Goal: Transaction & Acquisition: Book appointment/travel/reservation

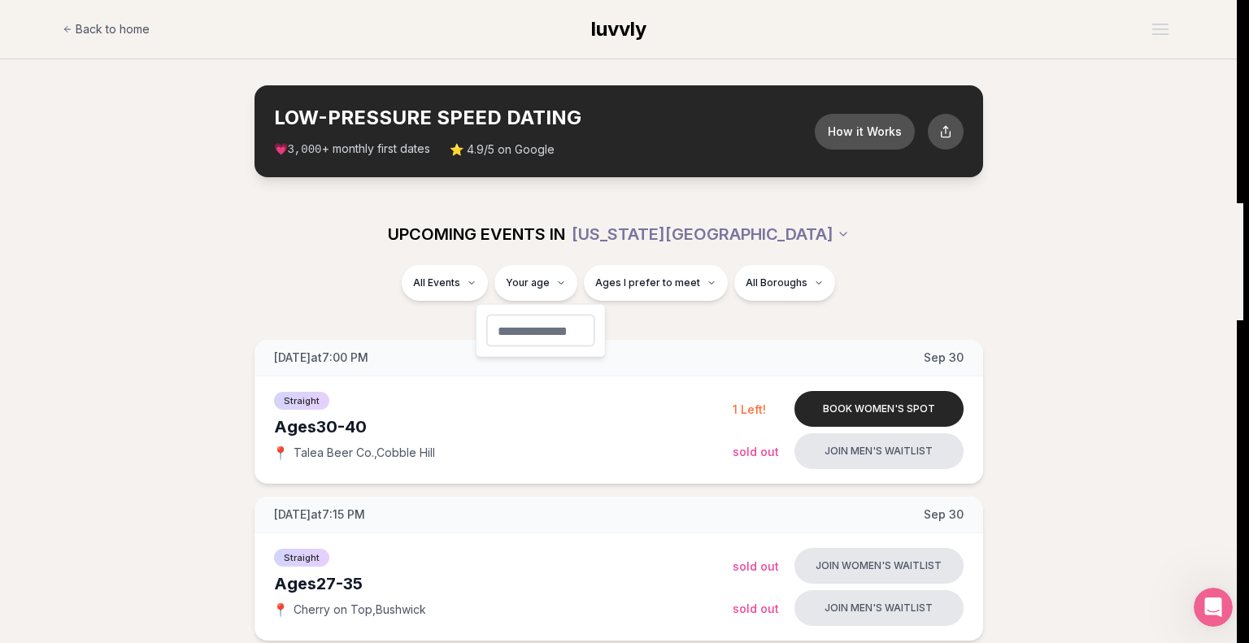
click at [554, 328] on input "number" at bounding box center [540, 331] width 109 height 33
type input "**"
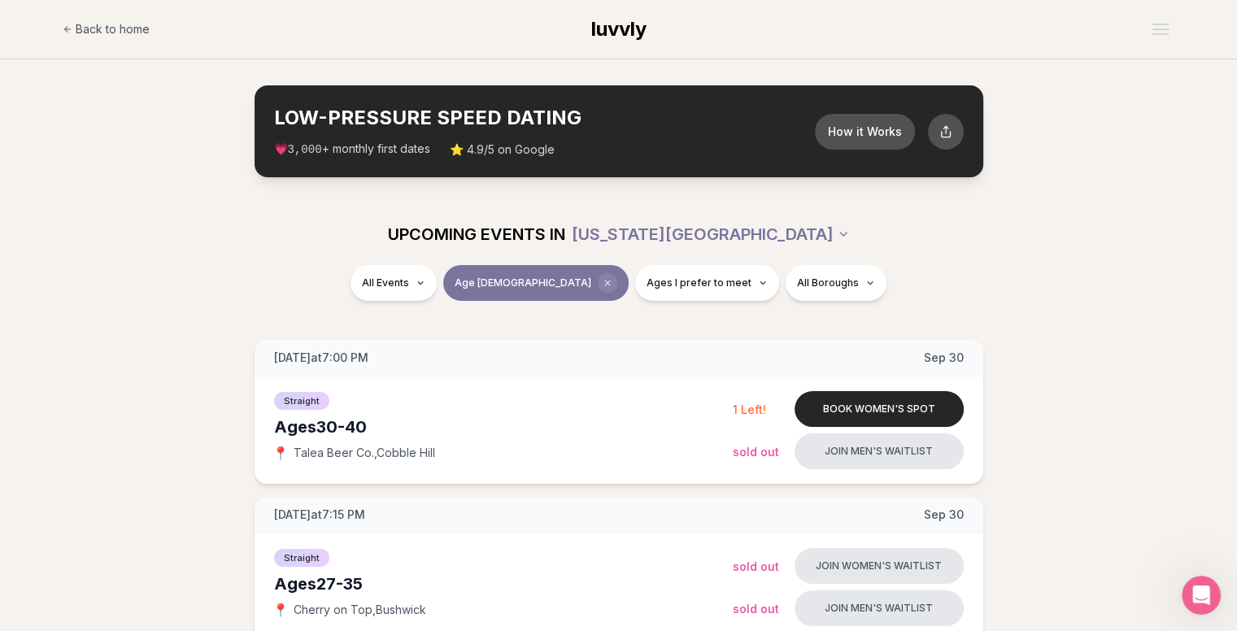
click at [602, 278] on icon "Clear age" at bounding box center [607, 283] width 10 height 10
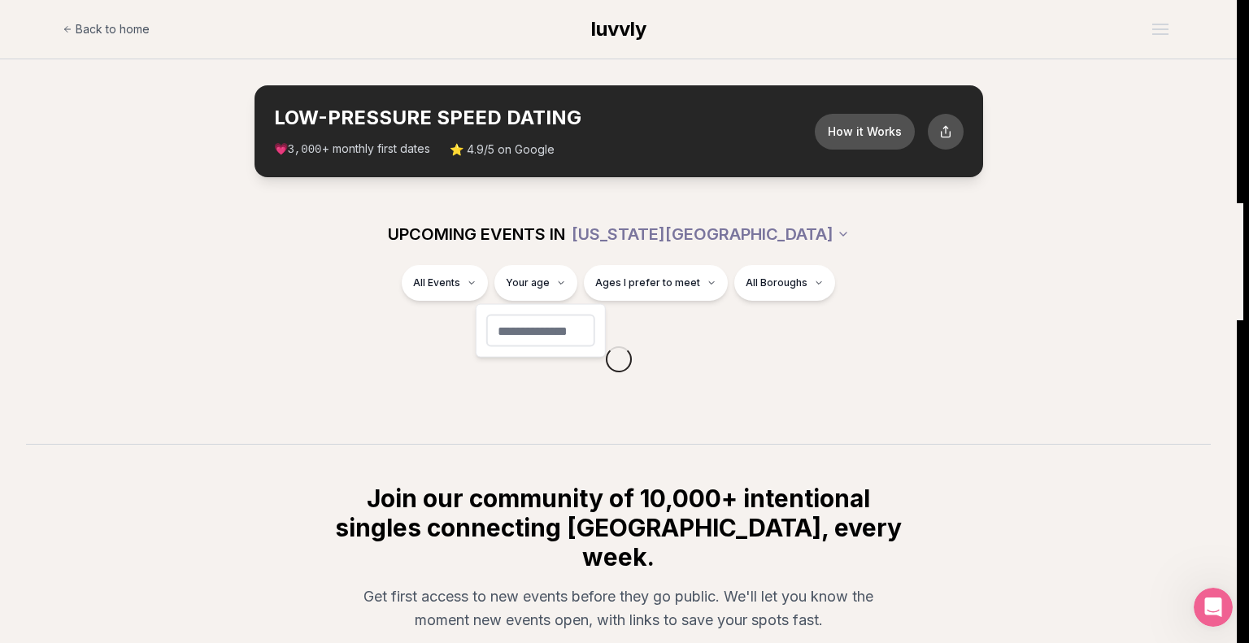
click at [628, 285] on html "Back to home luvvly LOW-PRESSURE SPEED DATING How it Works 💗 3,000 + monthly fi…" at bounding box center [624, 425] width 1249 height 850
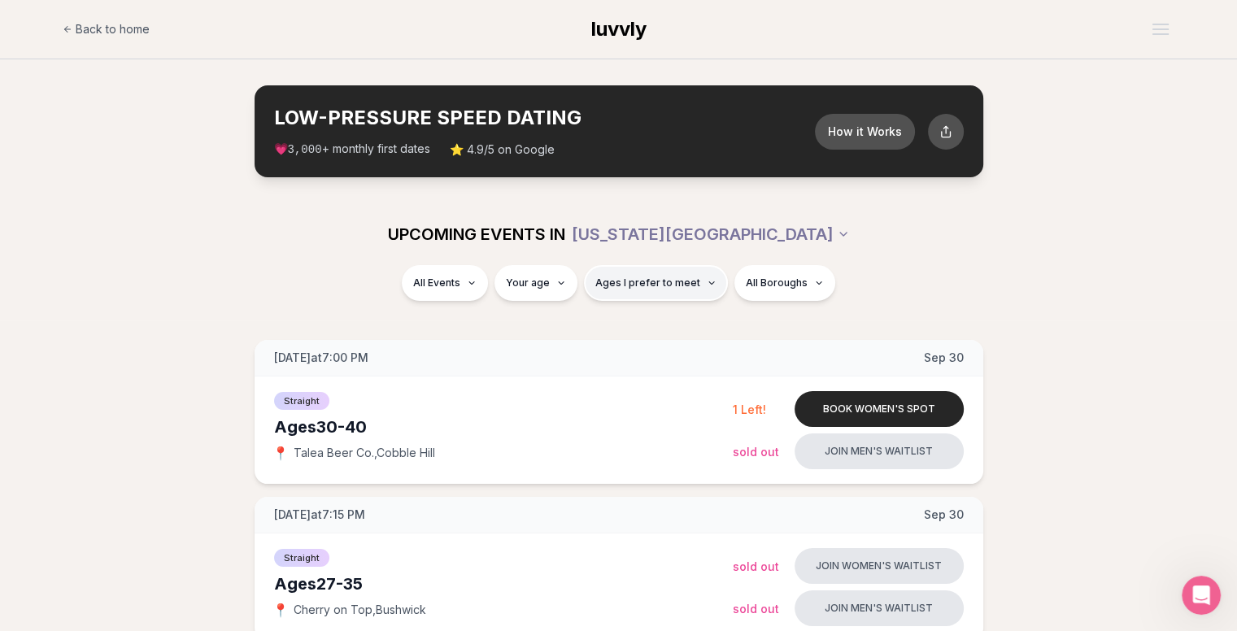
click at [652, 282] on span "Ages I prefer to meet" at bounding box center [647, 282] width 105 height 13
click at [652, 325] on div "Please enter your age first" at bounding box center [655, 329] width 143 height 29
click at [563, 304] on div "All Events Your age Ages I prefer to meet All Boroughs" at bounding box center [618, 286] width 911 height 42
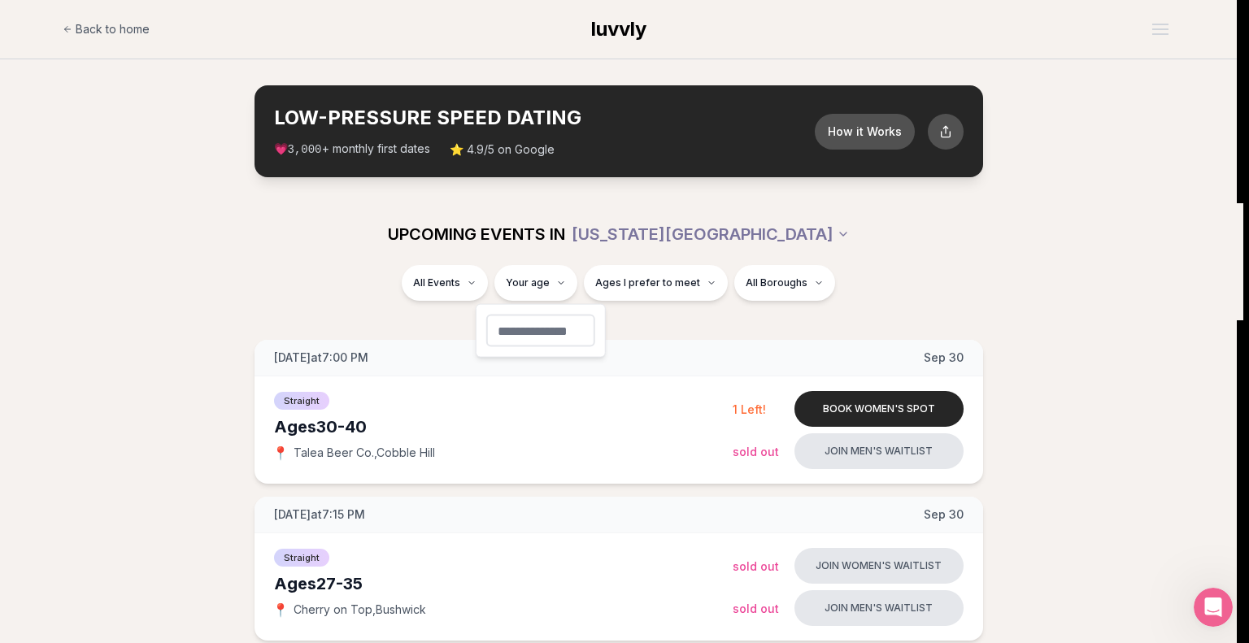
type input "**"
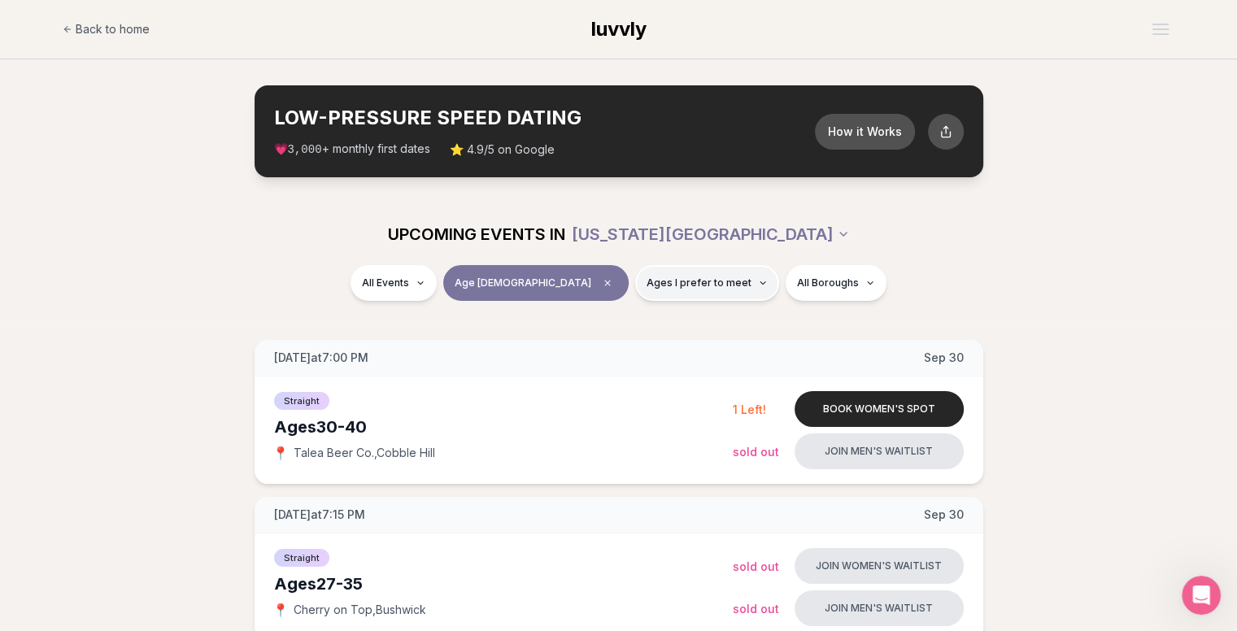
click at [647, 289] on span "Ages I prefer to meet" at bounding box center [698, 282] width 105 height 13
click at [595, 343] on button "Around my age" at bounding box center [591, 345] width 13 height 13
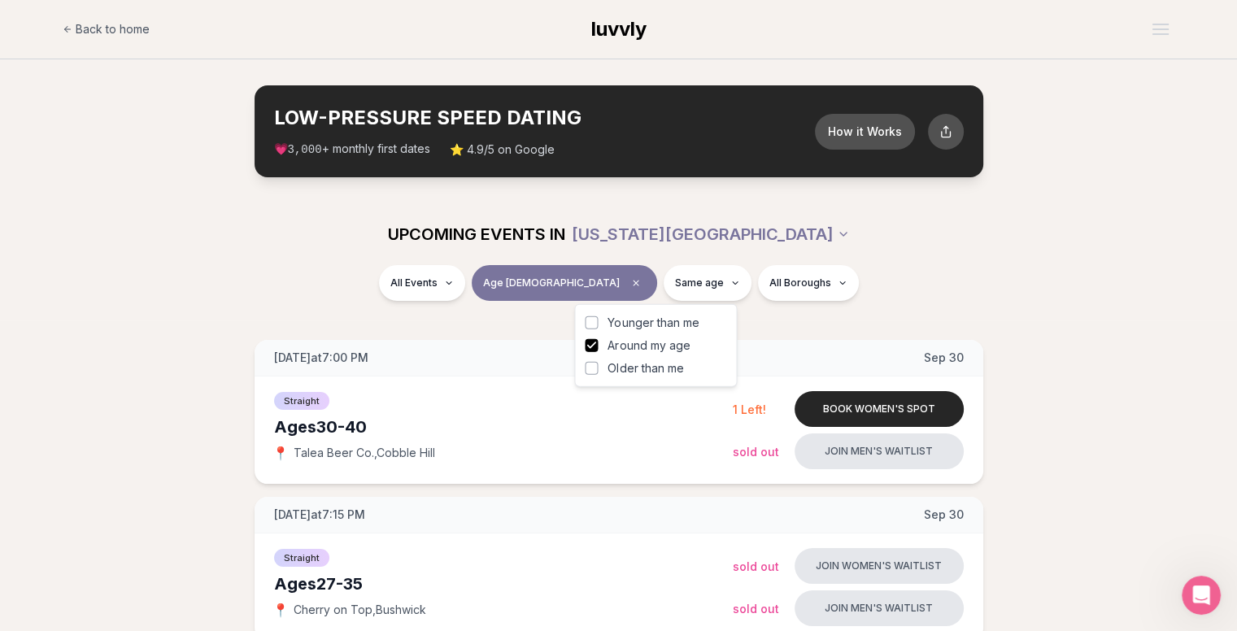
click at [593, 324] on button "Younger than me" at bounding box center [591, 322] width 13 height 13
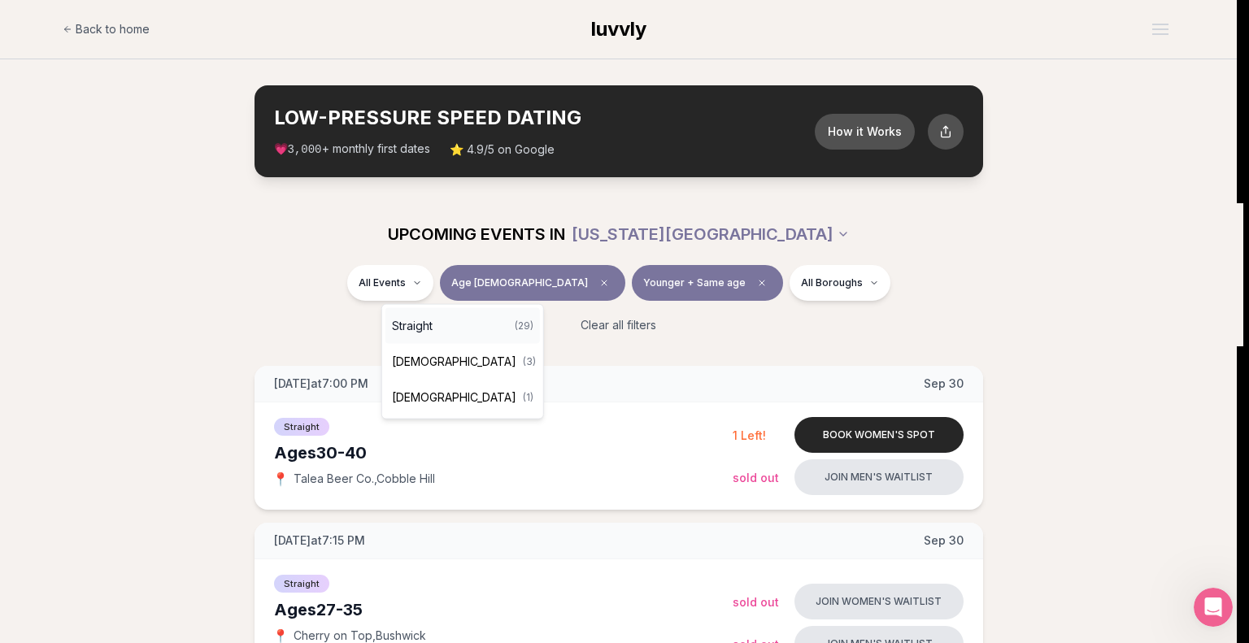
click at [450, 318] on div "Straight ( 29 )" at bounding box center [462, 326] width 154 height 36
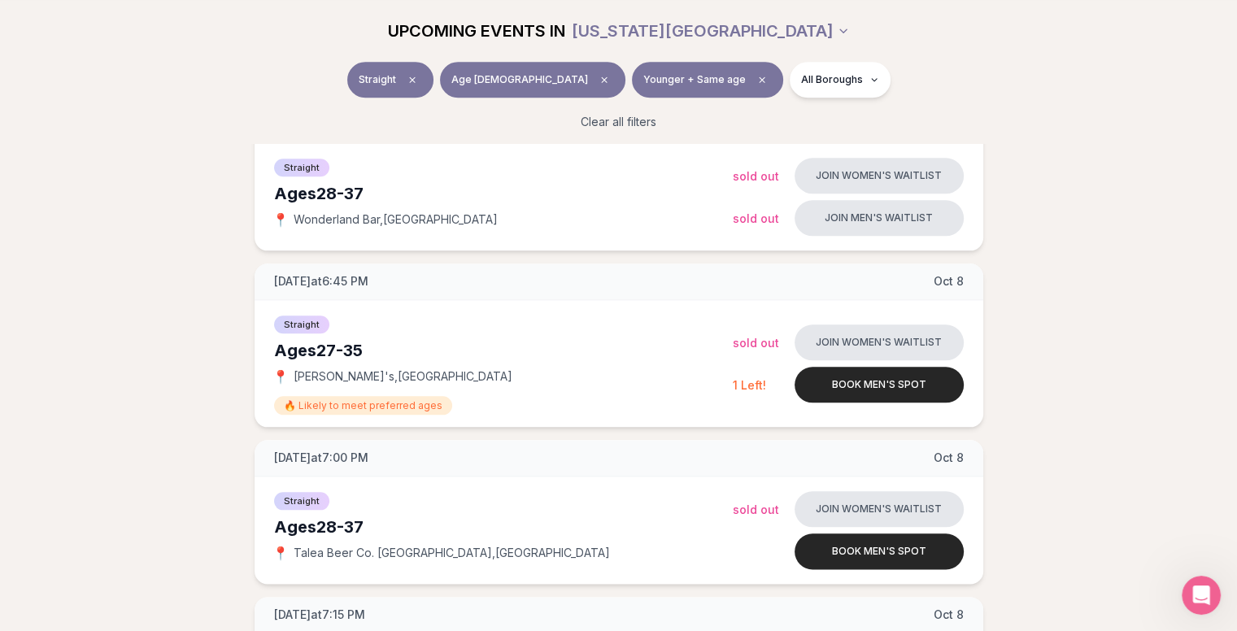
scroll to position [1776, 0]
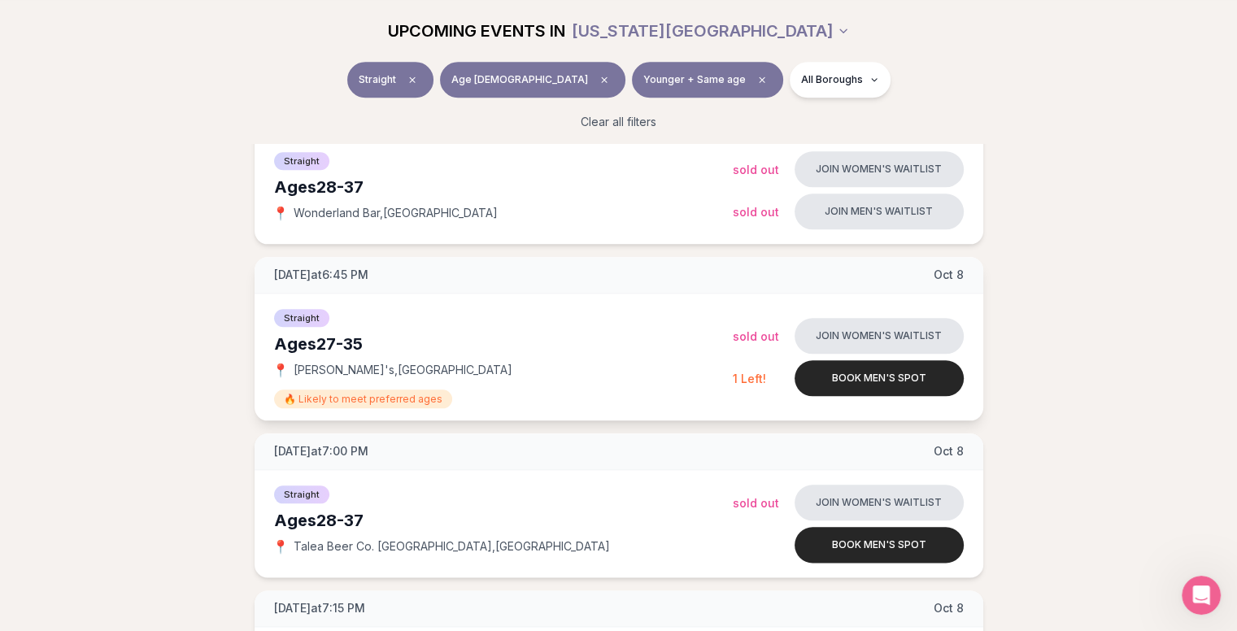
click at [341, 341] on div "Ages 27-35" at bounding box center [503, 344] width 459 height 23
click at [324, 355] on div "Straight Ages 27-35 📍 Amelia's , Flatiron District 🔥 Likely to meet preferred a…" at bounding box center [503, 356] width 459 height 101
drag, startPoint x: 291, startPoint y: 367, endPoint x: 442, endPoint y: 376, distance: 151.5
click at [442, 376] on div "Straight Ages 27-35 📍 Amelia's , Flatiron District 🔥 Likely to meet preferred a…" at bounding box center [503, 356] width 459 height 101
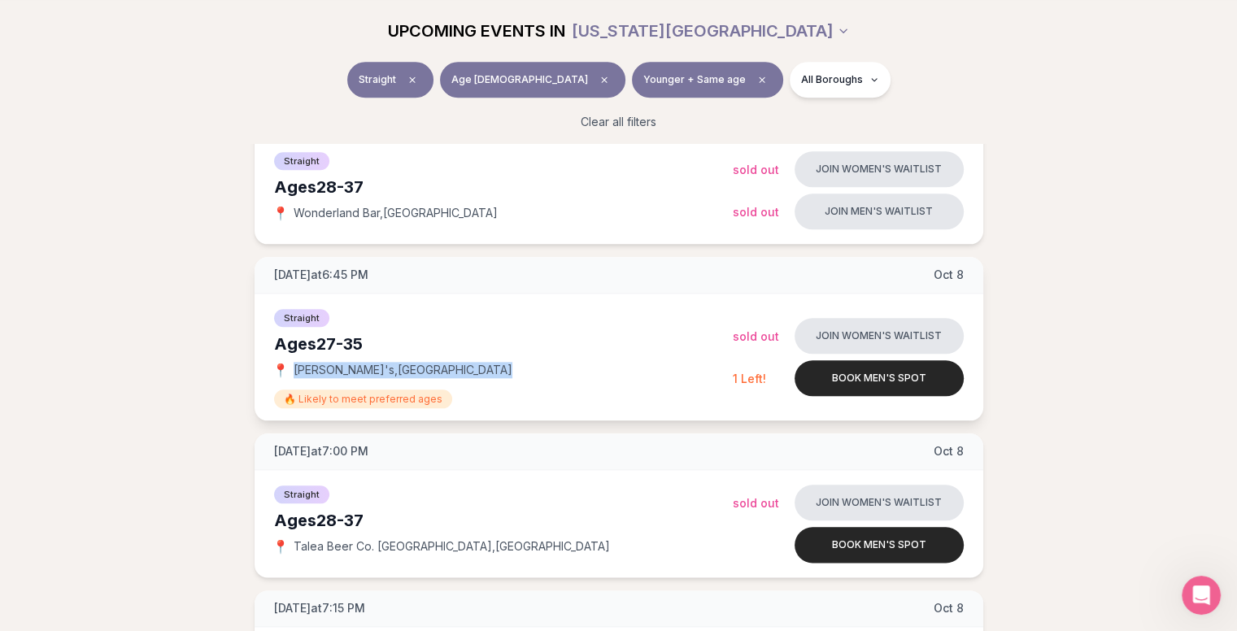
drag, startPoint x: 433, startPoint y: 369, endPoint x: 296, endPoint y: 364, distance: 136.7
click at [296, 364] on div "📍 Amelia's , Flatiron District" at bounding box center [503, 370] width 459 height 16
copy span "Amelia's , Flatiron District"
click at [542, 346] on div "Ages 27-35" at bounding box center [503, 344] width 459 height 23
drag, startPoint x: 320, startPoint y: 343, endPoint x: 391, endPoint y: 347, distance: 70.8
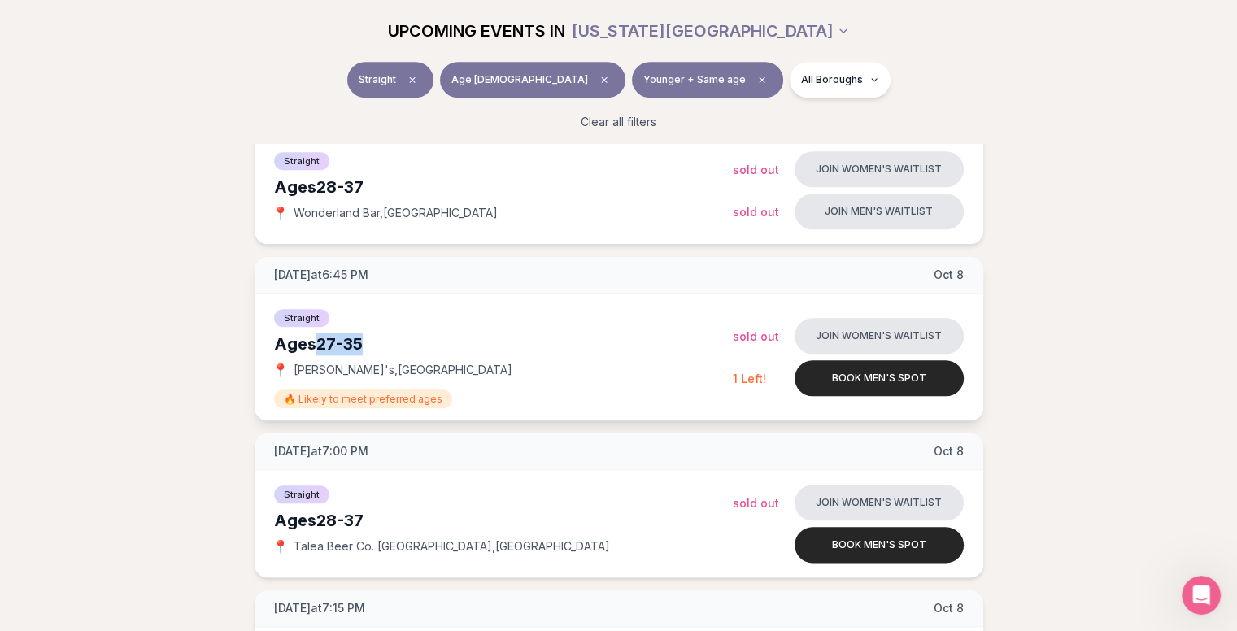
click at [391, 347] on div "Ages 27-35" at bounding box center [503, 344] width 459 height 23
click at [530, 347] on div "Ages 27-35" at bounding box center [503, 344] width 459 height 23
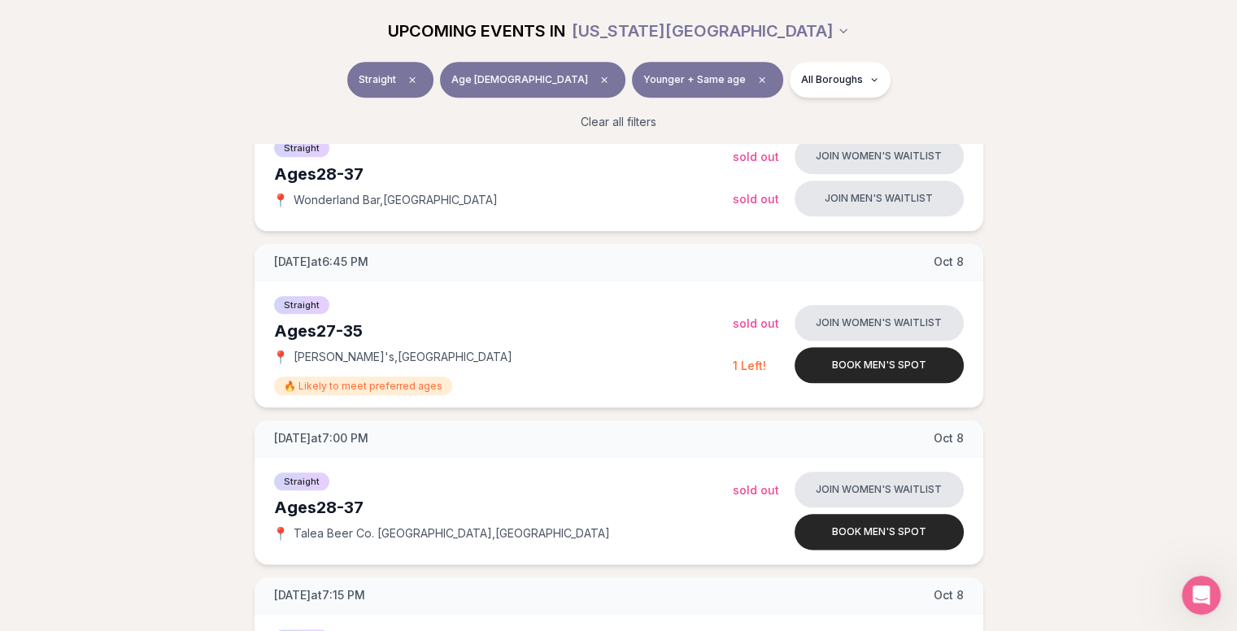
scroll to position [1776, 0]
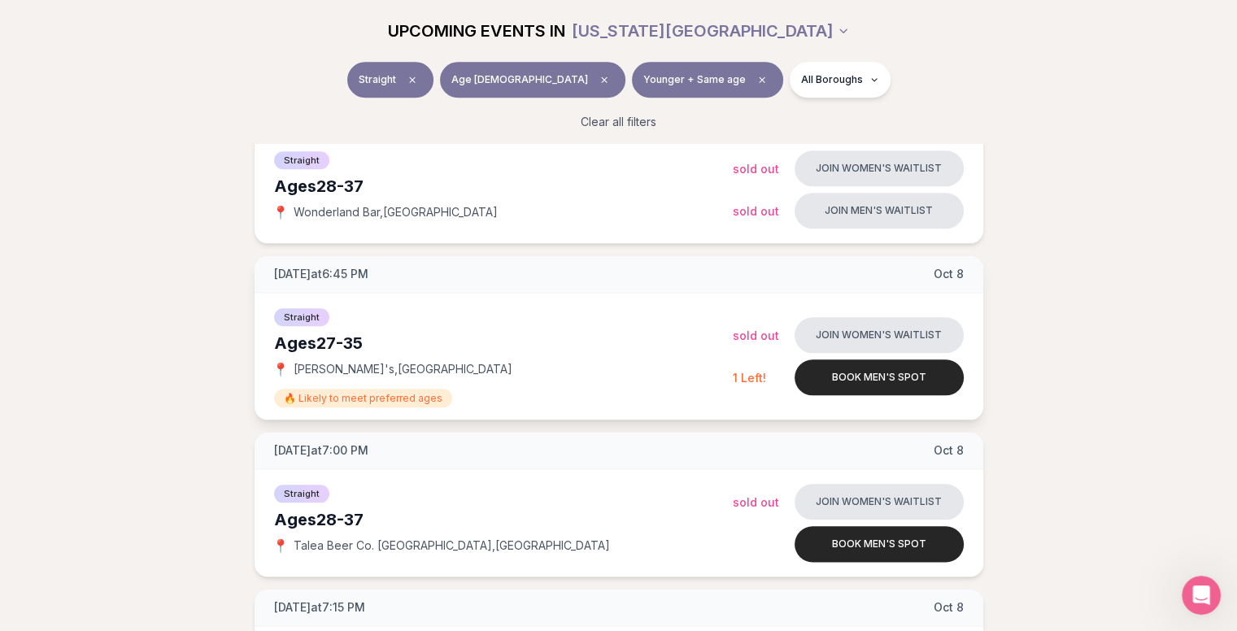
click at [477, 321] on div "Straight" at bounding box center [503, 316] width 459 height 20
click at [304, 320] on span "Straight" at bounding box center [301, 317] width 55 height 18
click at [483, 306] on div "Straight" at bounding box center [503, 316] width 459 height 20
click at [914, 370] on button "Book men's spot" at bounding box center [878, 377] width 169 height 36
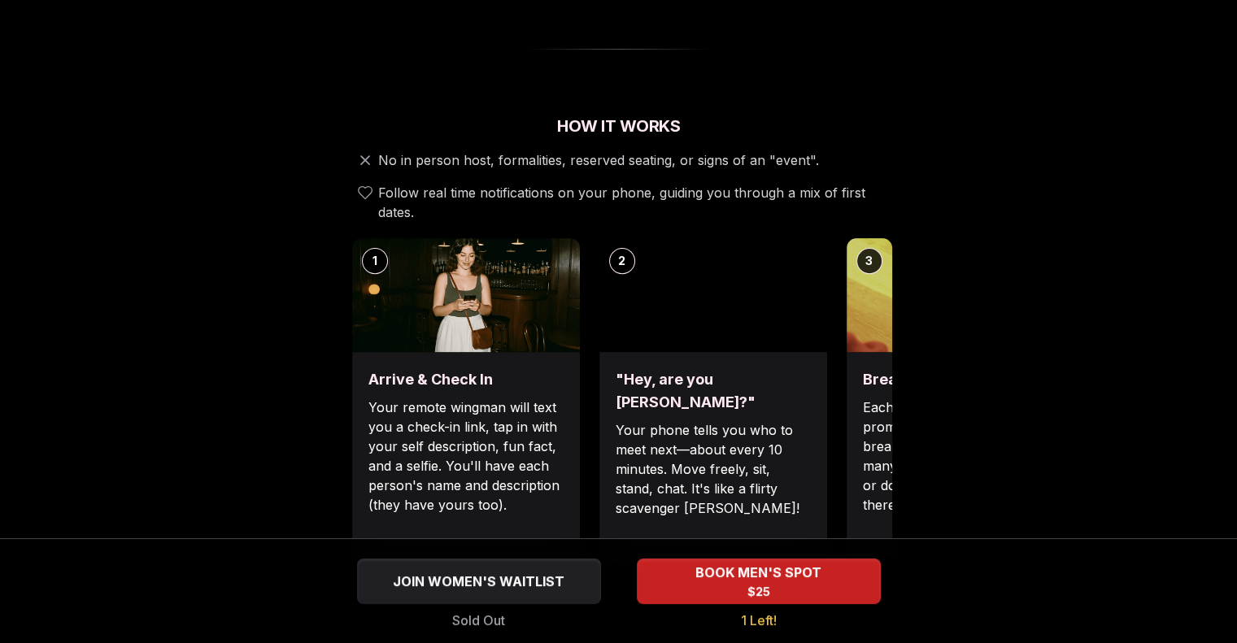
scroll to position [522, 0]
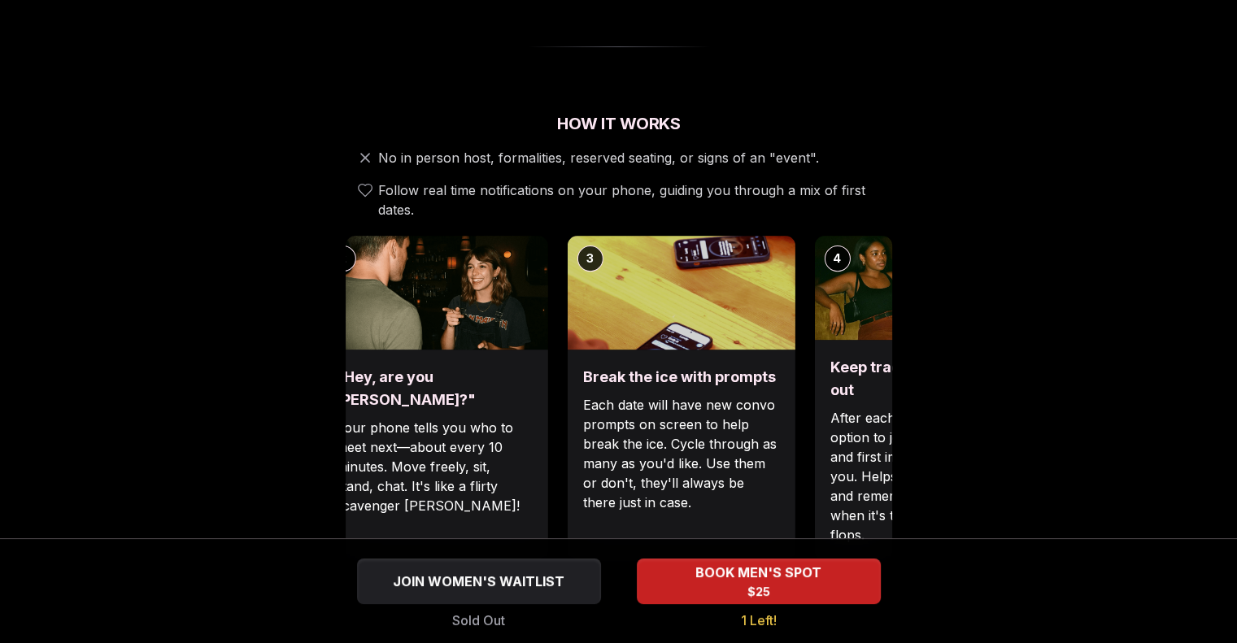
click at [563, 436] on div "1 Arrive & Check In Your remote wingman will text you a check-in link, tap in w…" at bounding box center [339, 398] width 546 height 325
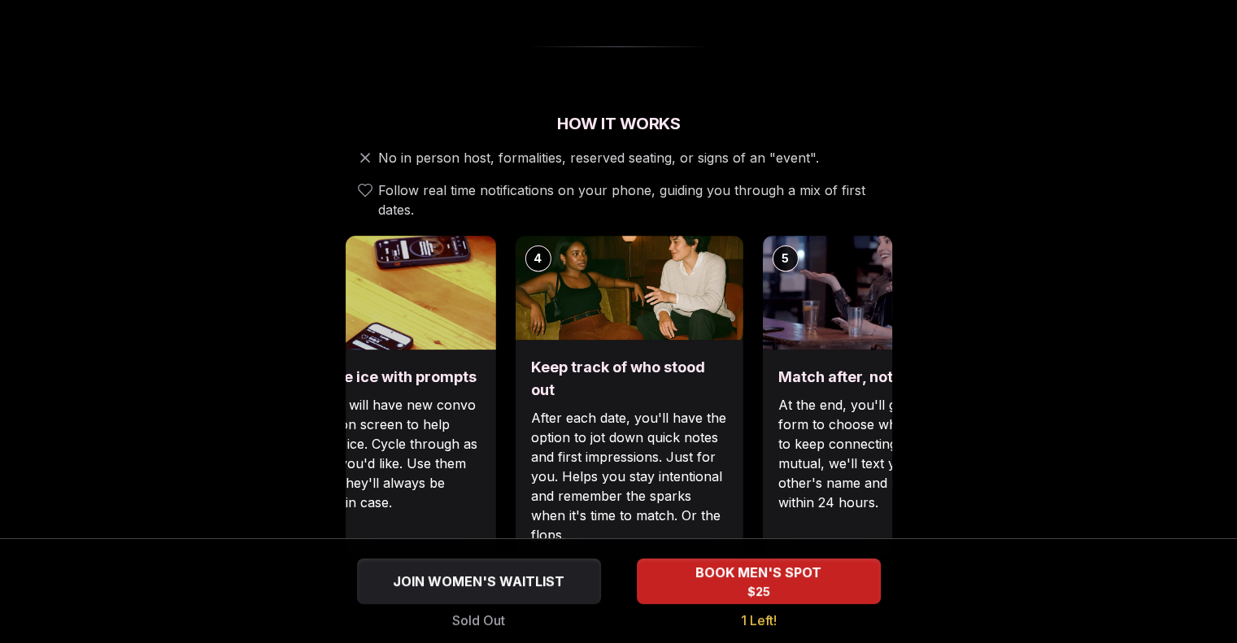
click at [521, 469] on div "Keep track of who stood out After each date, you'll have the option to jot down…" at bounding box center [629, 450] width 228 height 221
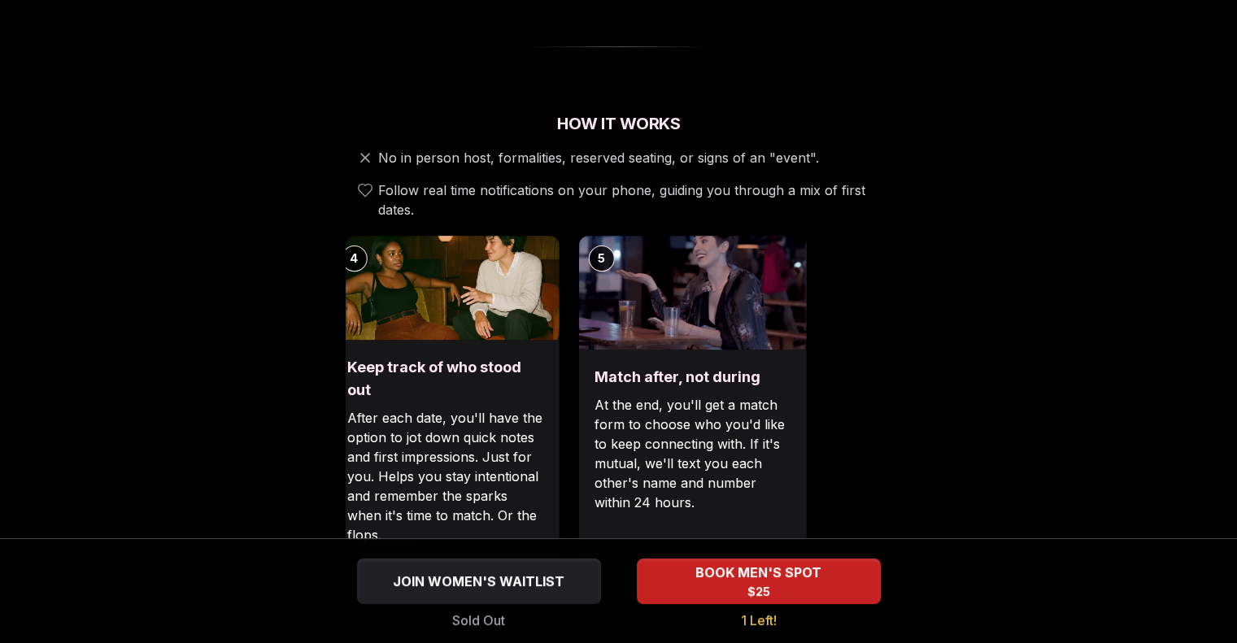
click at [385, 408] on p "After each date, you'll have the option to jot down quick notes and first impre…" at bounding box center [444, 476] width 195 height 137
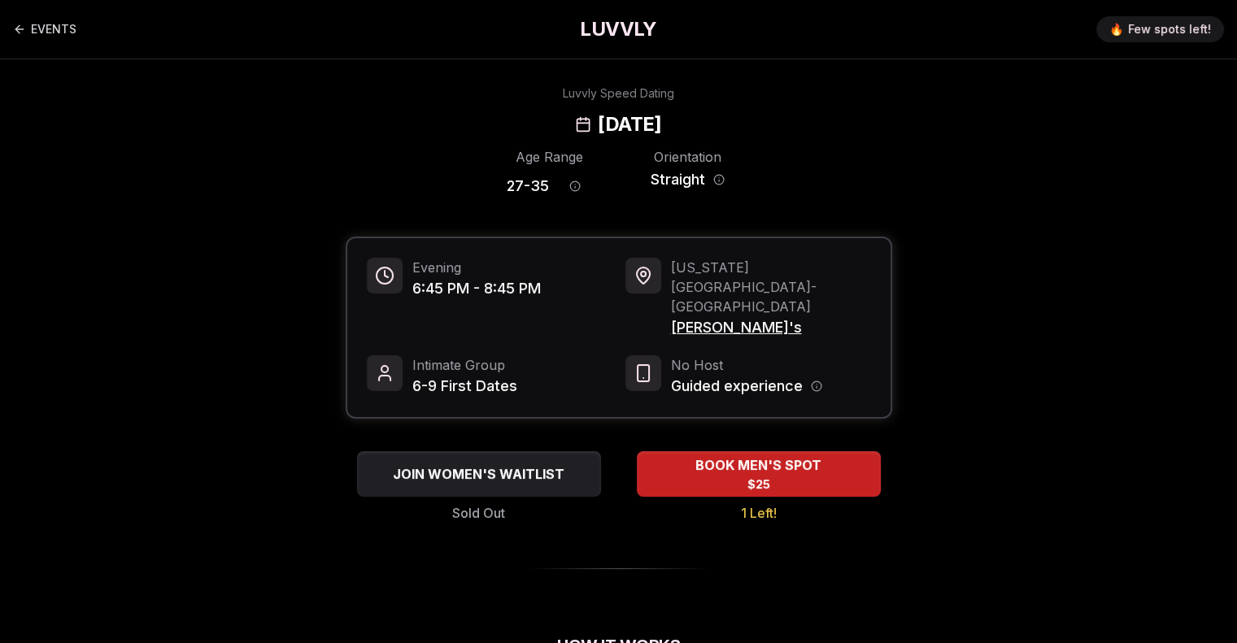
scroll to position [38, 0]
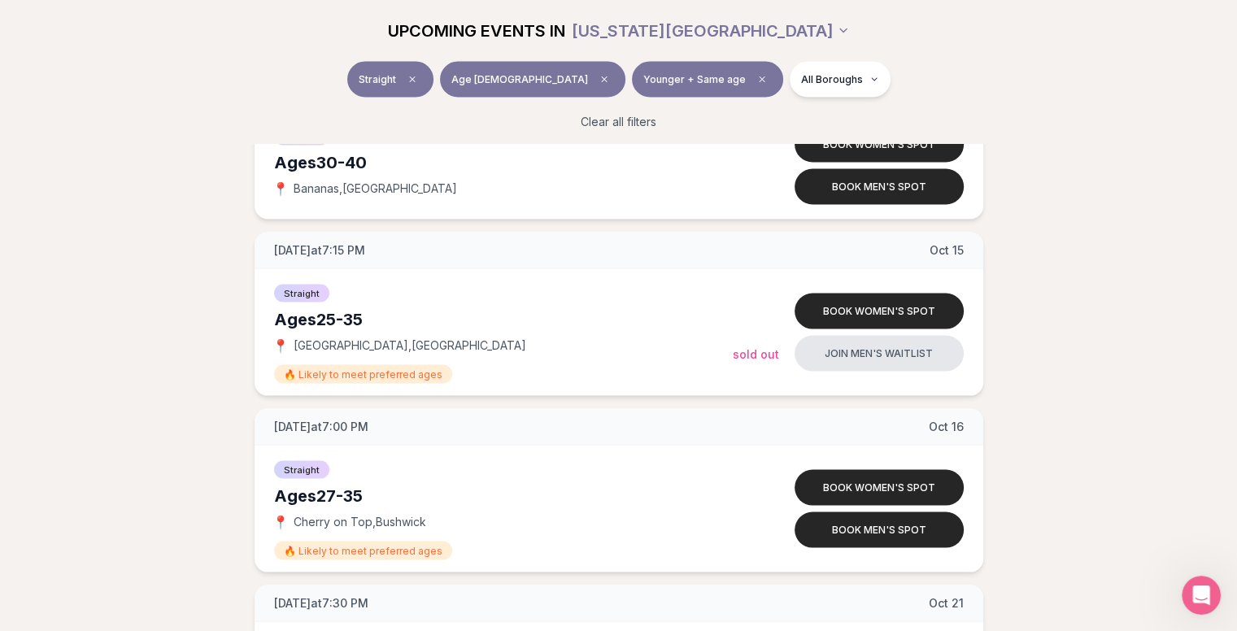
scroll to position [3956, 0]
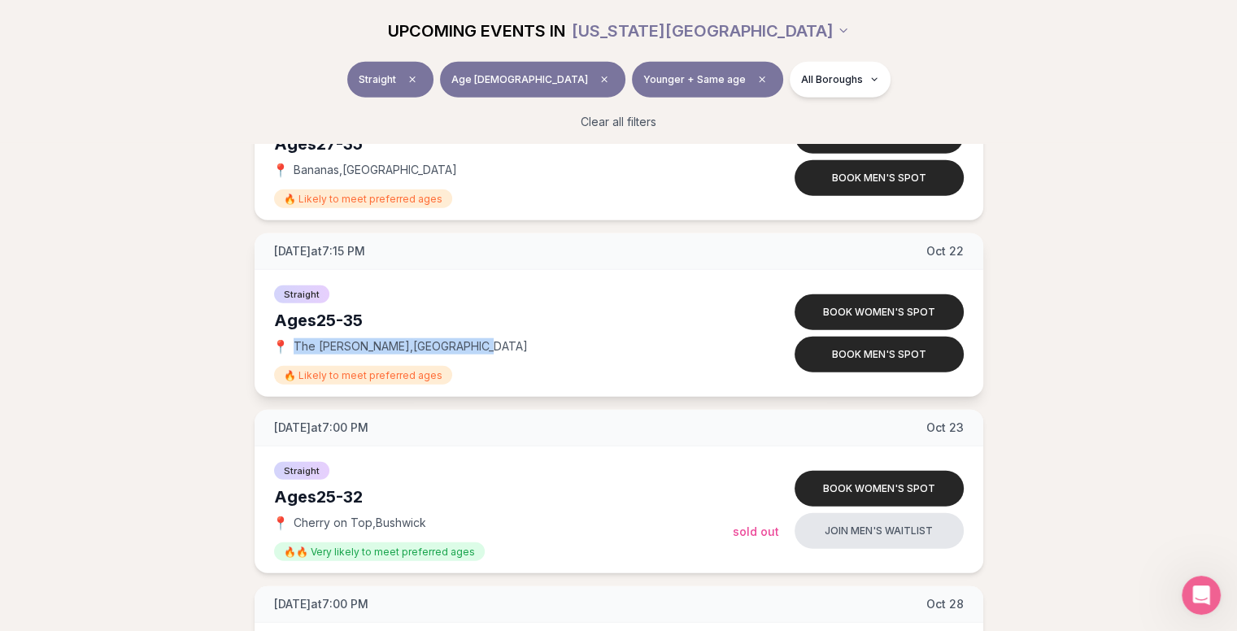
drag, startPoint x: 475, startPoint y: 346, endPoint x: 288, endPoint y: 332, distance: 187.5
click at [288, 338] on div "📍 The Richardson , Williamsburg" at bounding box center [503, 346] width 459 height 16
click at [850, 360] on button "Book men's spot" at bounding box center [878, 355] width 169 height 36
drag, startPoint x: 472, startPoint y: 339, endPoint x: 296, endPoint y: 346, distance: 176.5
click at [296, 346] on div "📍 The Richardson , Williamsburg" at bounding box center [503, 346] width 459 height 16
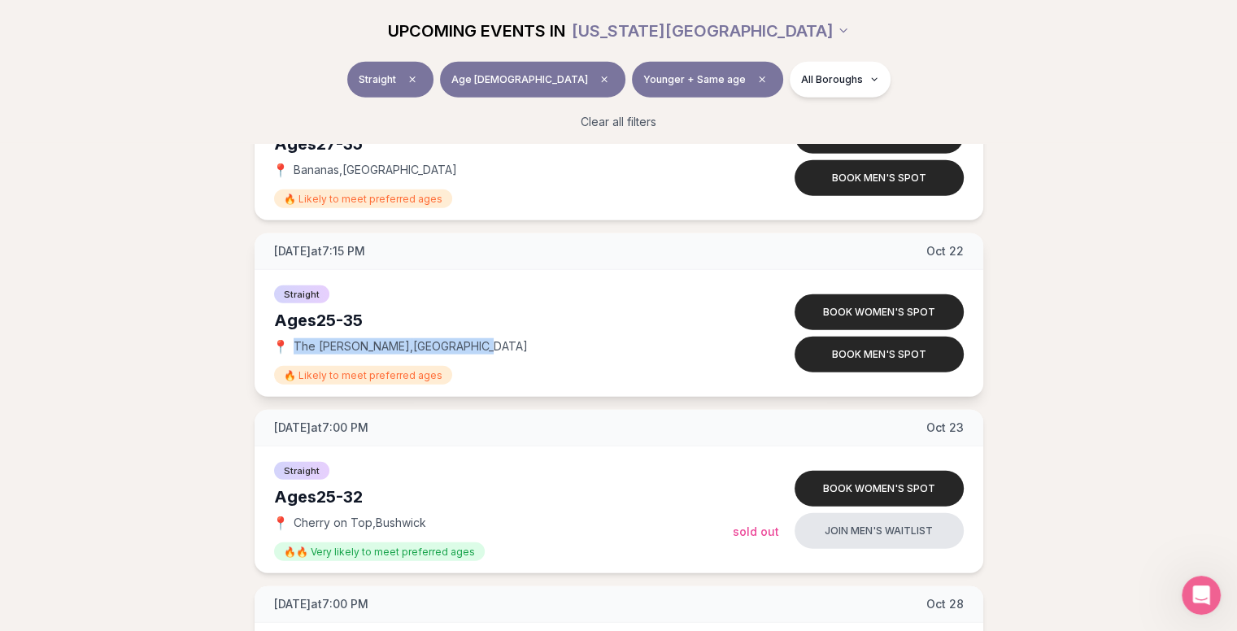
copy span "The Richardson , Williamsburg"
drag, startPoint x: 439, startPoint y: 520, endPoint x: 300, endPoint y: 518, distance: 139.0
click at [300, 518] on div "📍 Cherry on Top , Bushwick" at bounding box center [503, 523] width 459 height 16
copy span "herry on Top , Bushwick"
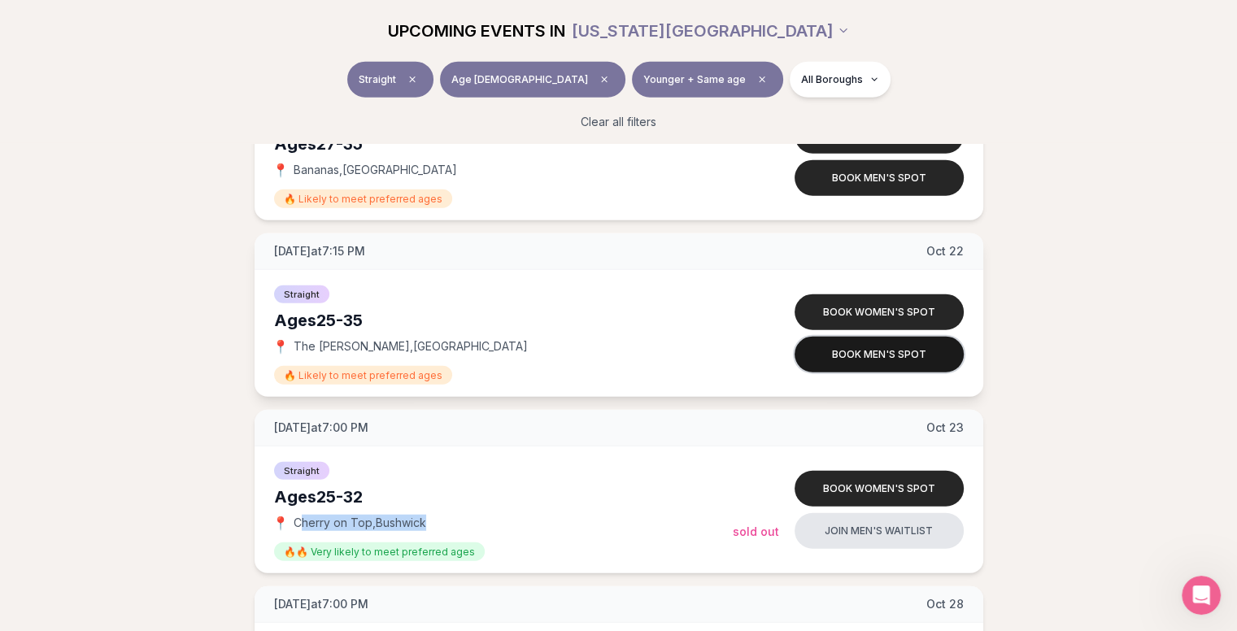
click at [876, 361] on button "Book men's spot" at bounding box center [878, 355] width 169 height 36
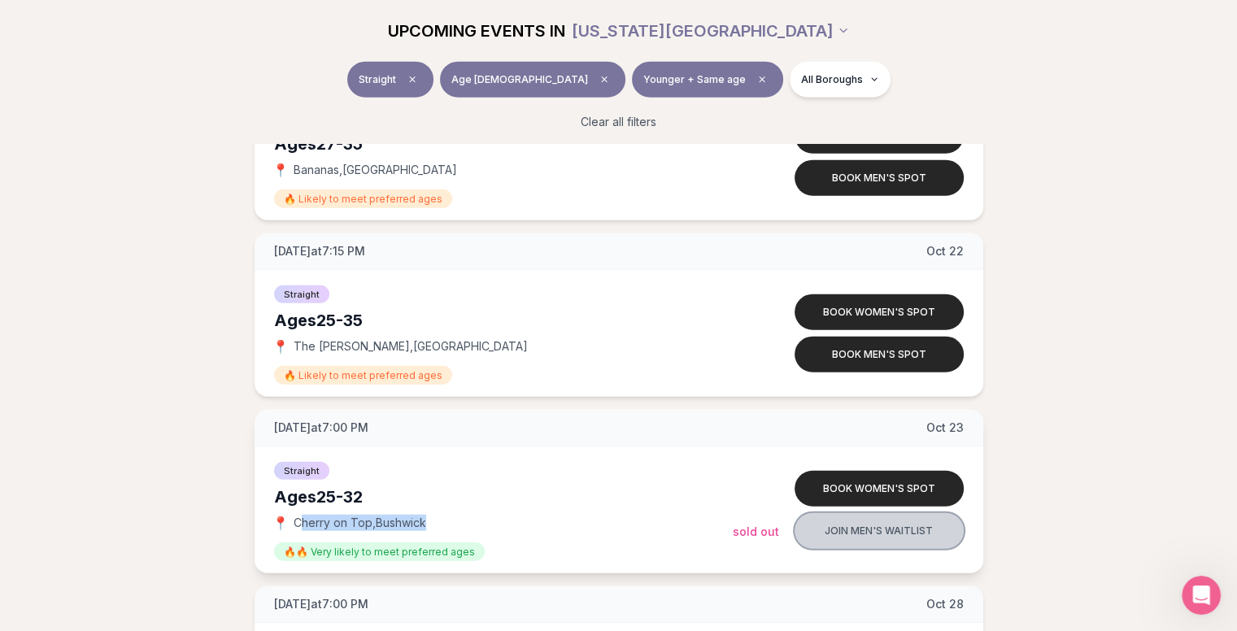
click at [836, 539] on button "Join men's waitlist" at bounding box center [878, 531] width 169 height 36
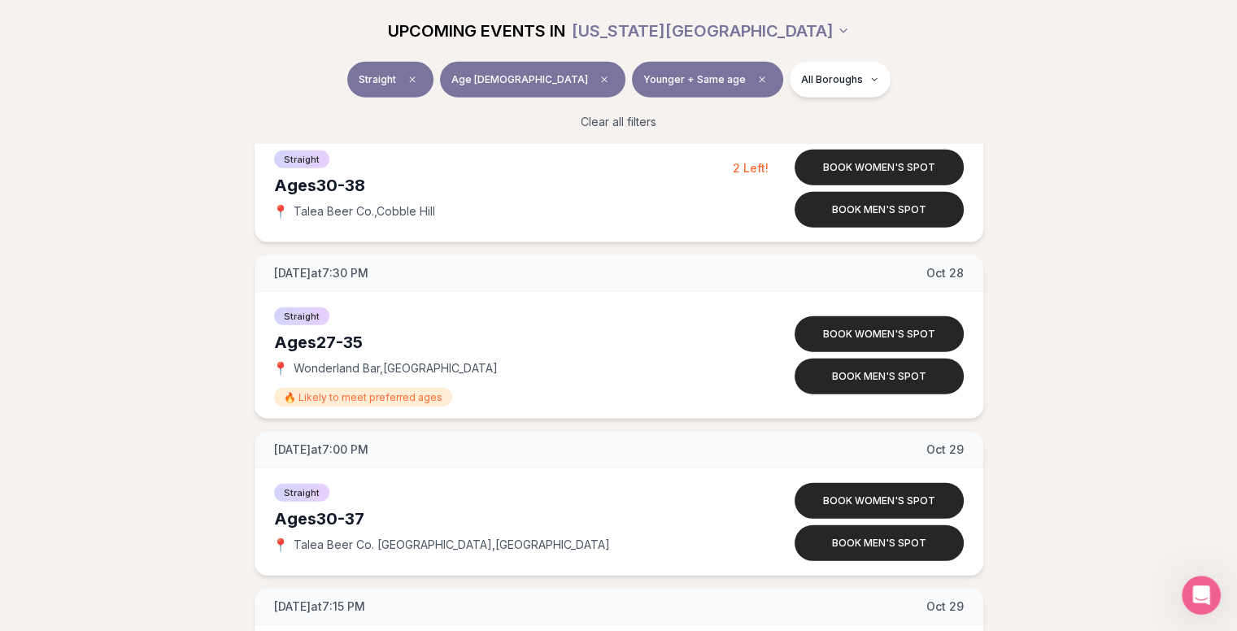
scroll to position [4476, 0]
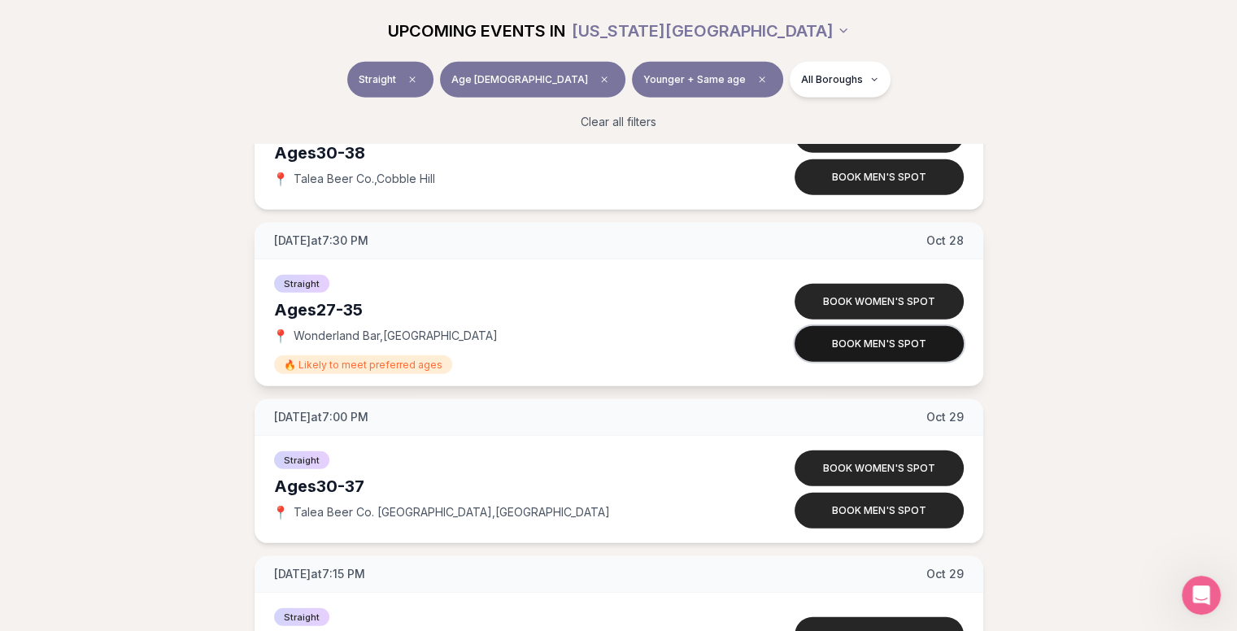
click at [881, 339] on button "Book men's spot" at bounding box center [878, 344] width 169 height 36
click at [1013, 105] on div "Clear all filters" at bounding box center [618, 122] width 911 height 36
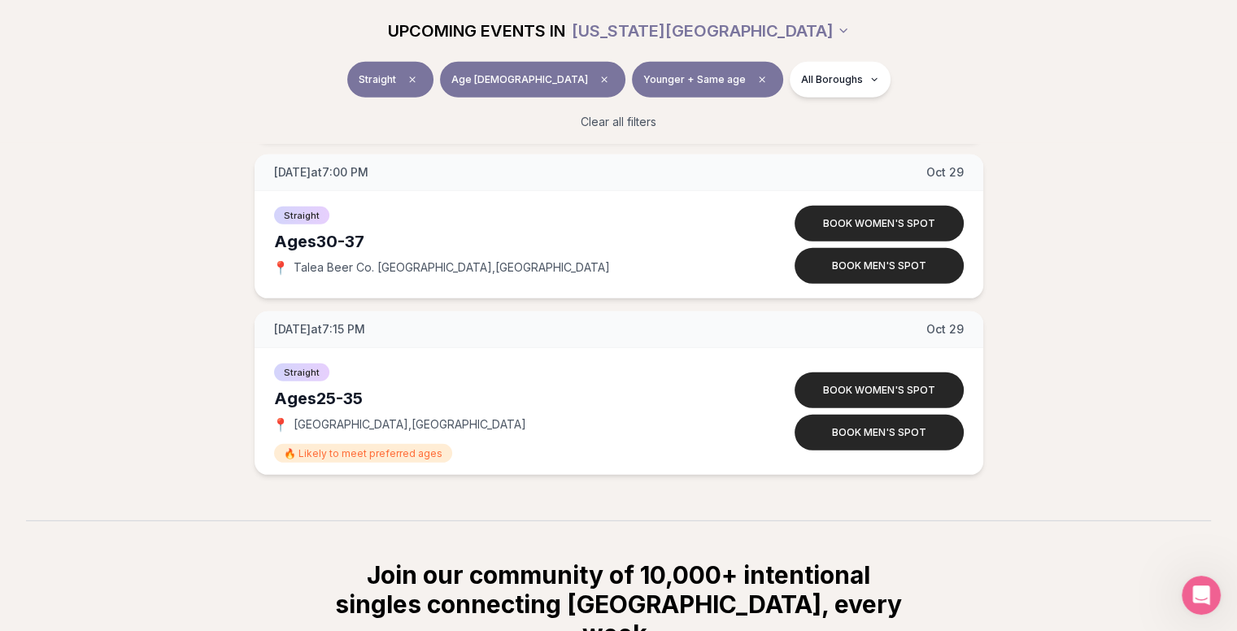
scroll to position [4745, 0]
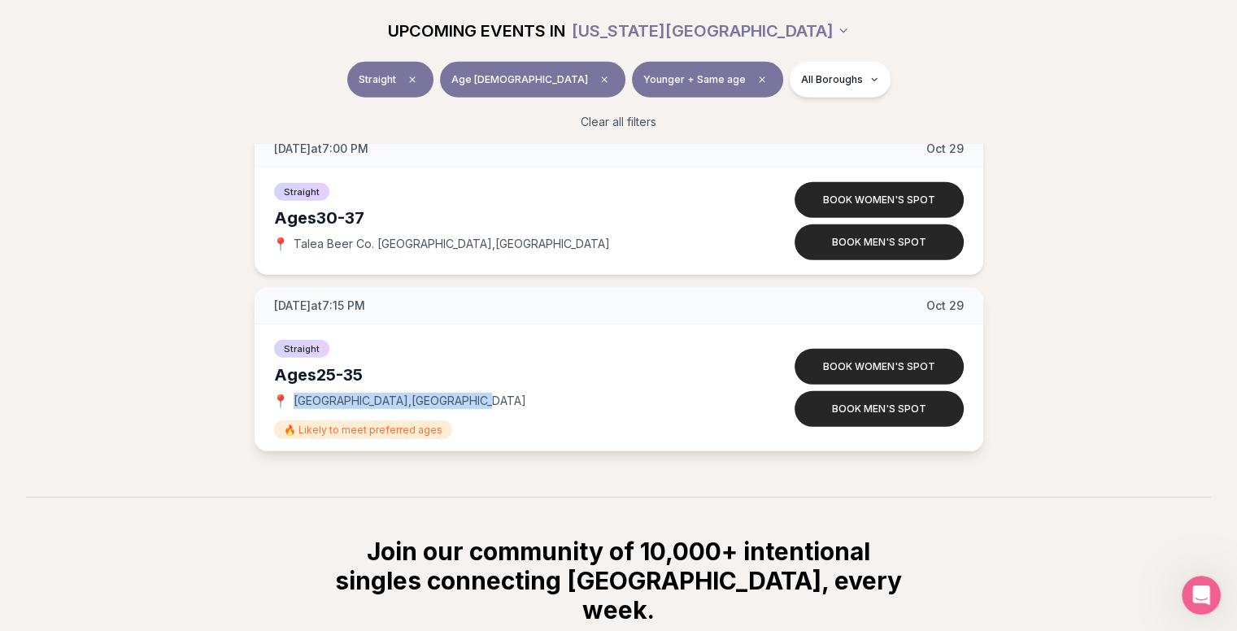
drag, startPoint x: 454, startPoint y: 390, endPoint x: 291, endPoint y: 396, distance: 163.5
click at [291, 396] on div "📍 Lavender Lake , Williamsburg" at bounding box center [503, 401] width 459 height 16
copy span "Lavender Lake , Williamsburg"
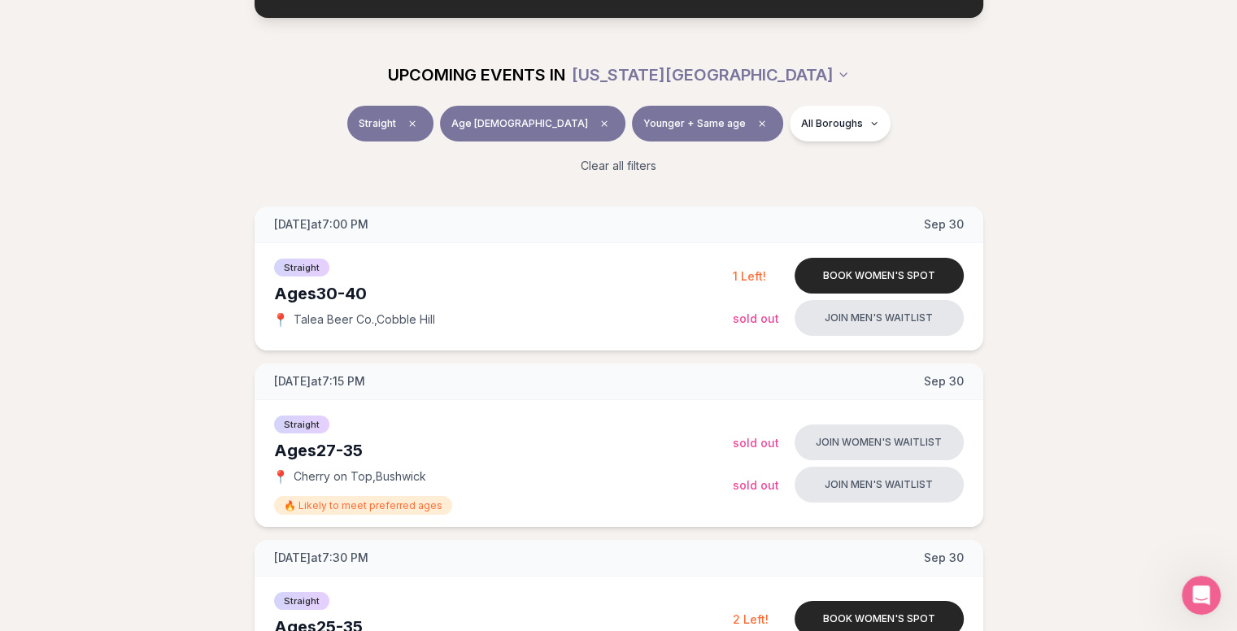
scroll to position [0, 0]
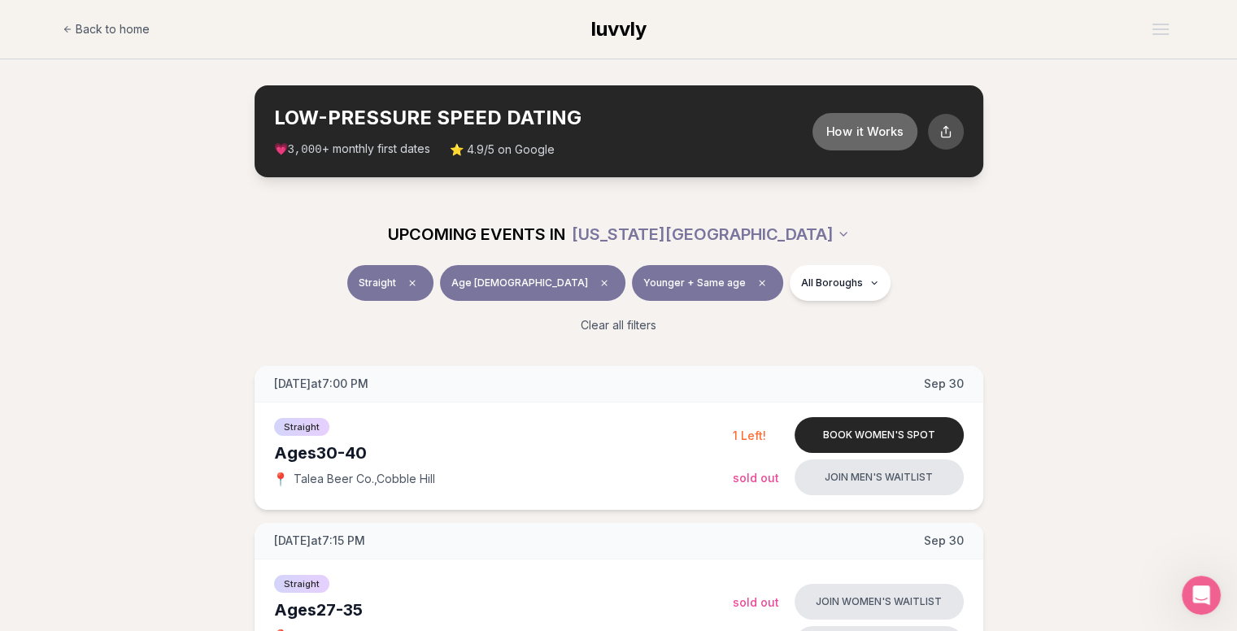
click at [847, 140] on button "How it Works" at bounding box center [863, 130] width 105 height 37
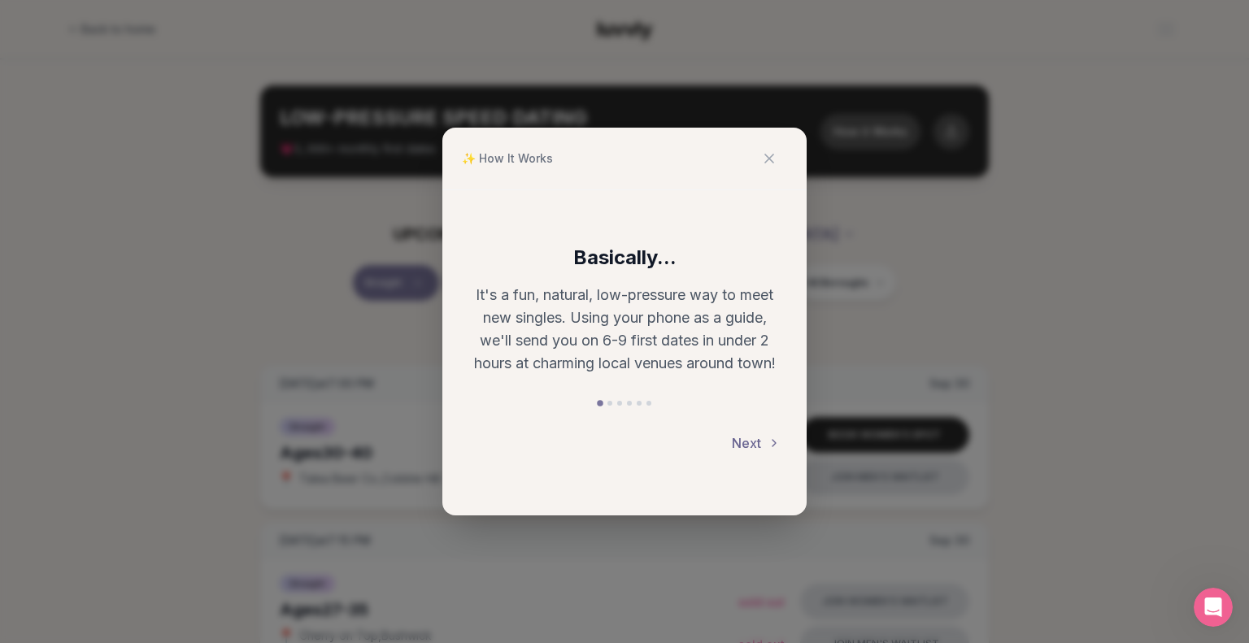
click at [754, 454] on button "Next" at bounding box center [756, 443] width 49 height 36
click at [754, 448] on button "Next" at bounding box center [756, 443] width 49 height 36
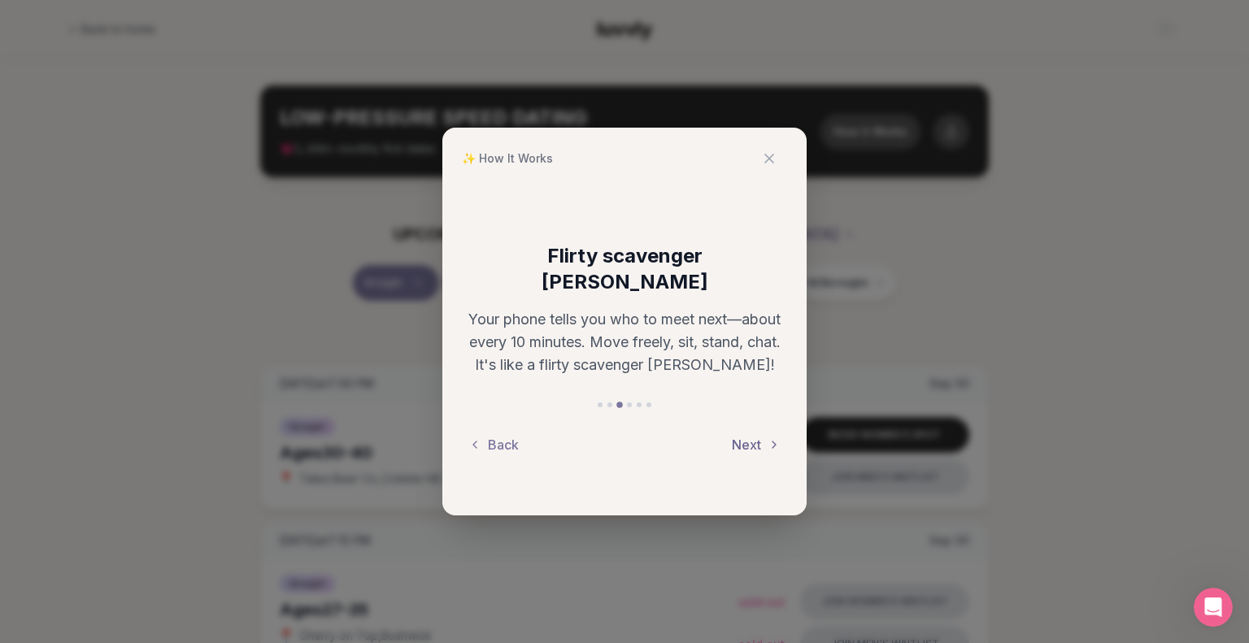
click at [763, 434] on button "Next" at bounding box center [756, 445] width 49 height 36
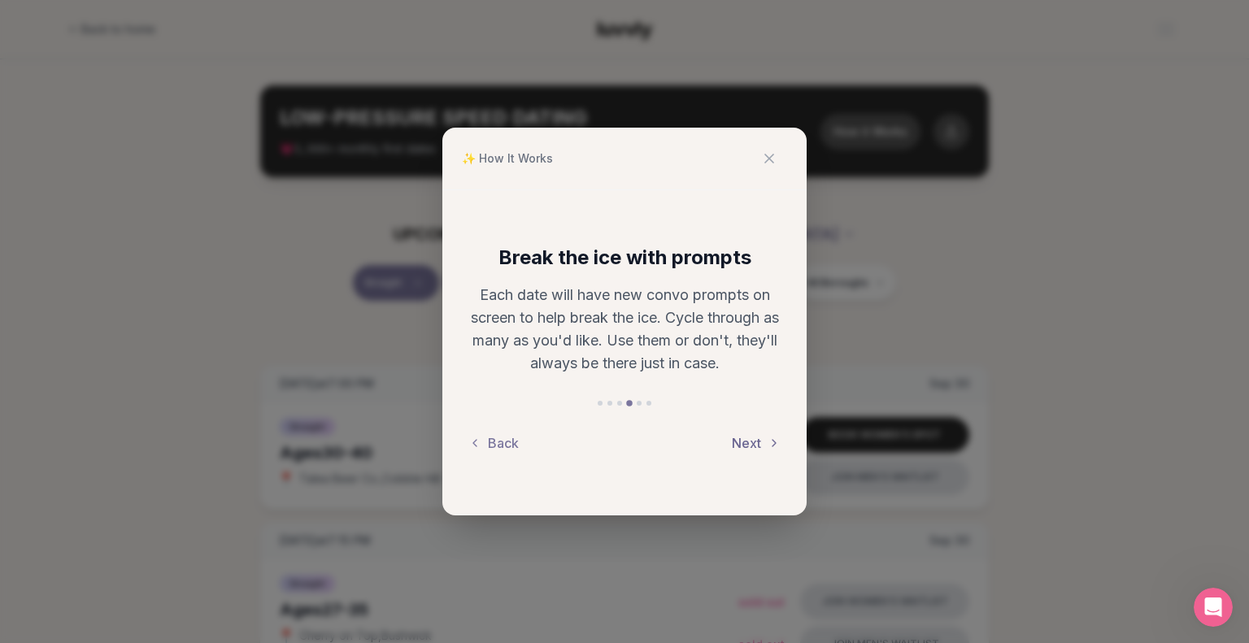
click at [759, 435] on button "Next" at bounding box center [756, 443] width 49 height 36
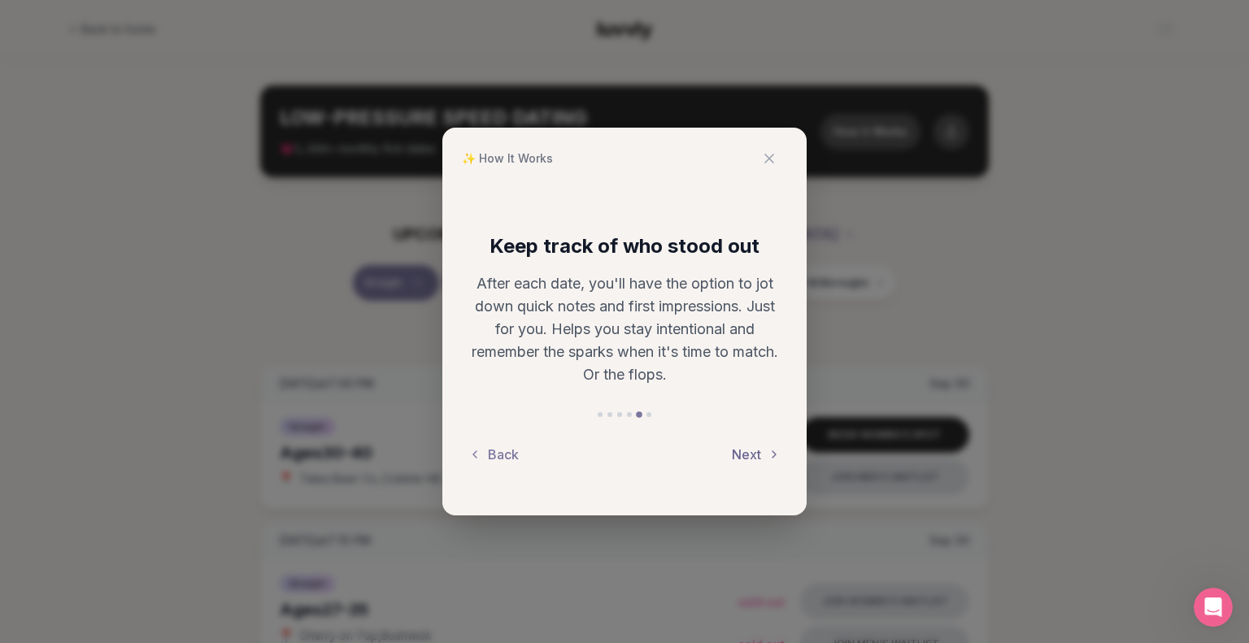
click at [761, 454] on button "Next" at bounding box center [756, 455] width 49 height 36
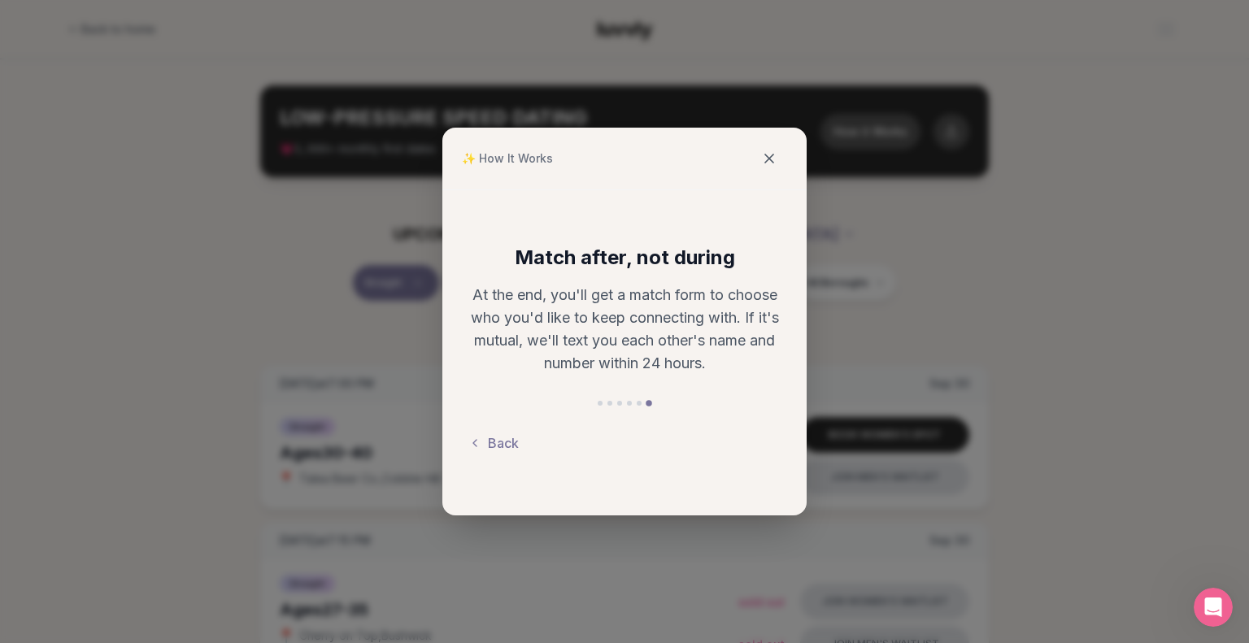
click at [759, 155] on button at bounding box center [769, 159] width 36 height 36
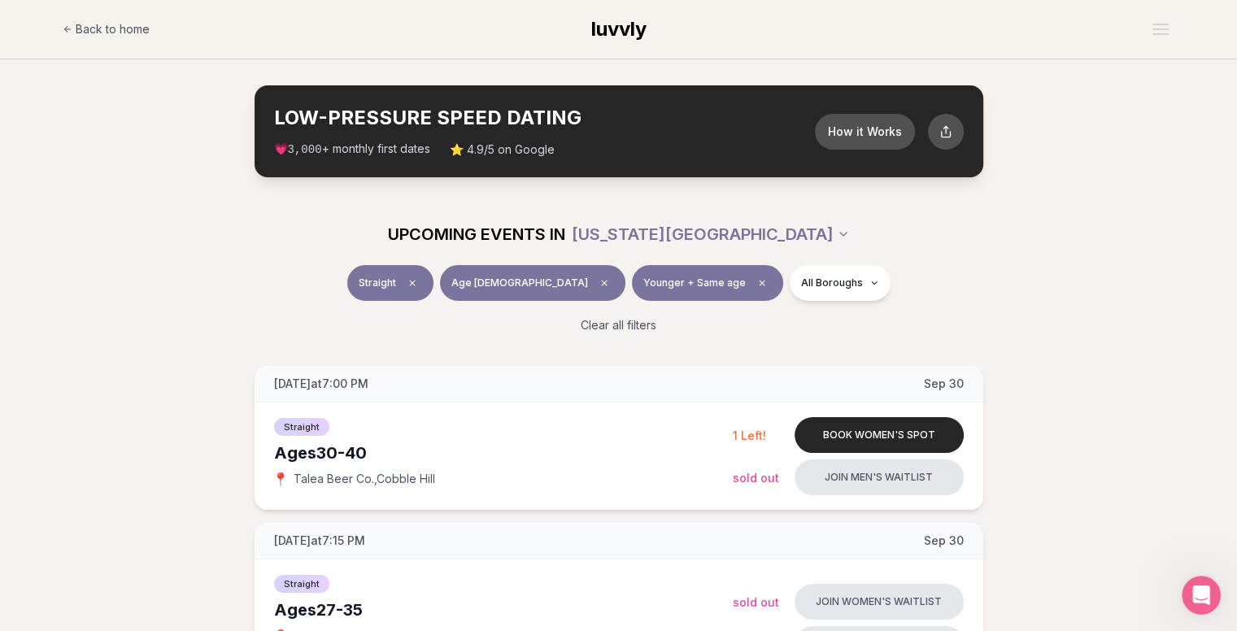
scroll to position [147, 0]
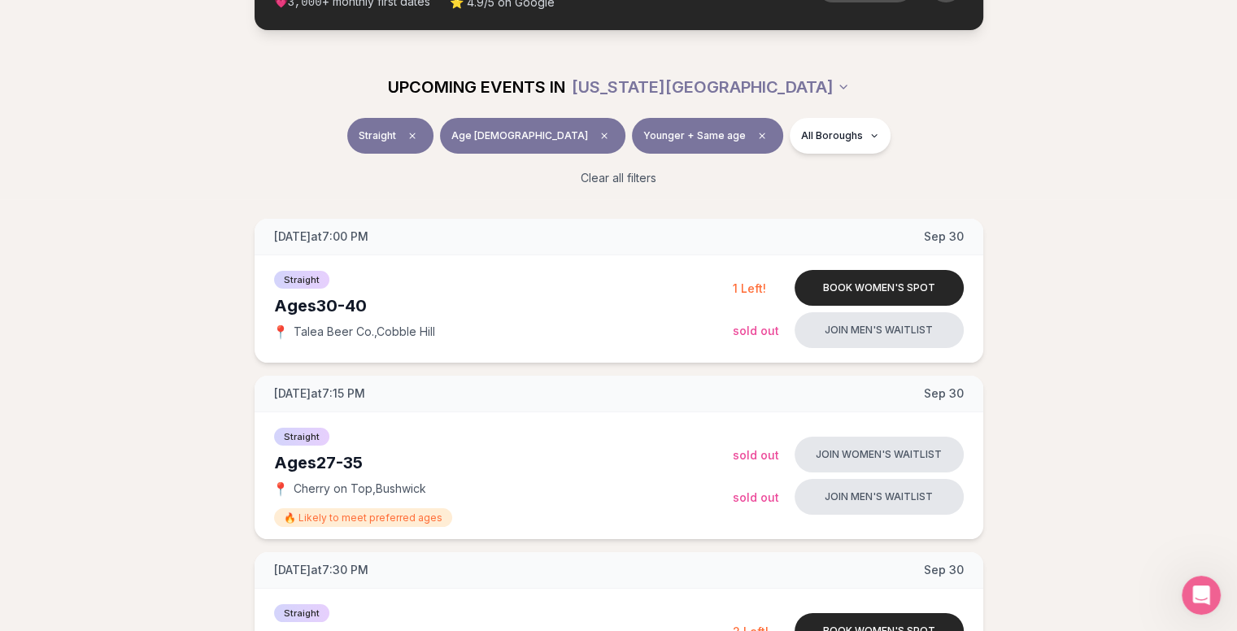
click at [667, 132] on span "Younger + Same age" at bounding box center [694, 135] width 102 height 13
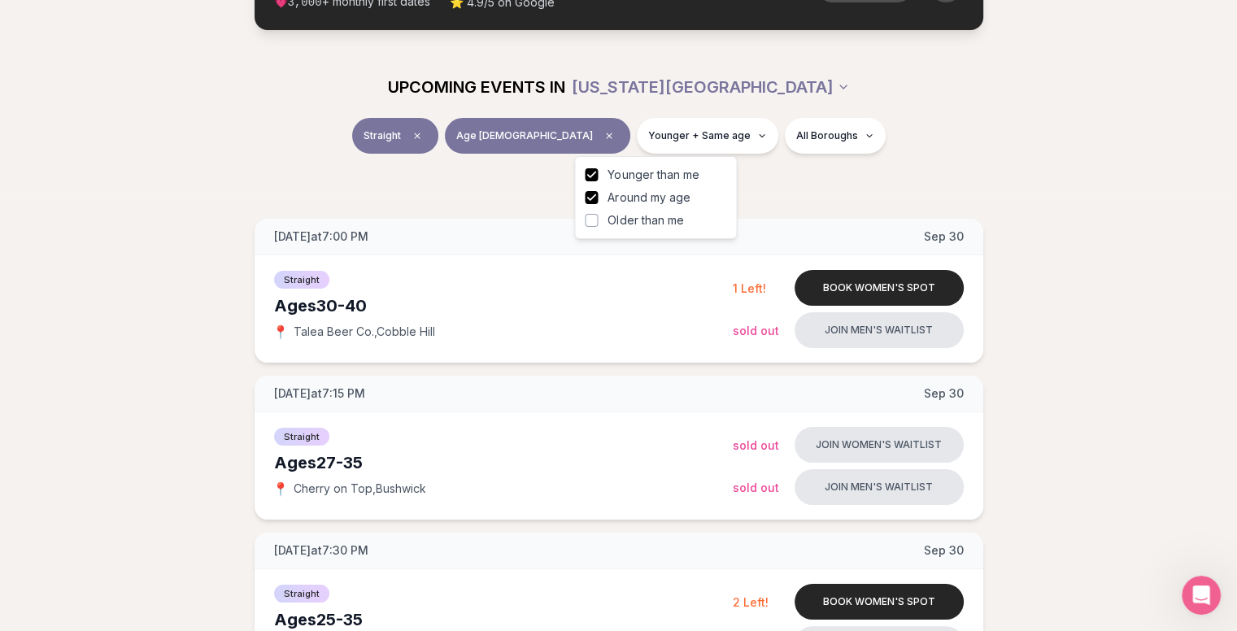
click at [590, 197] on button "Around my age" at bounding box center [591, 197] width 13 height 13
click at [880, 157] on div "Straight Age 28 Younger All Boroughs" at bounding box center [618, 139] width 911 height 42
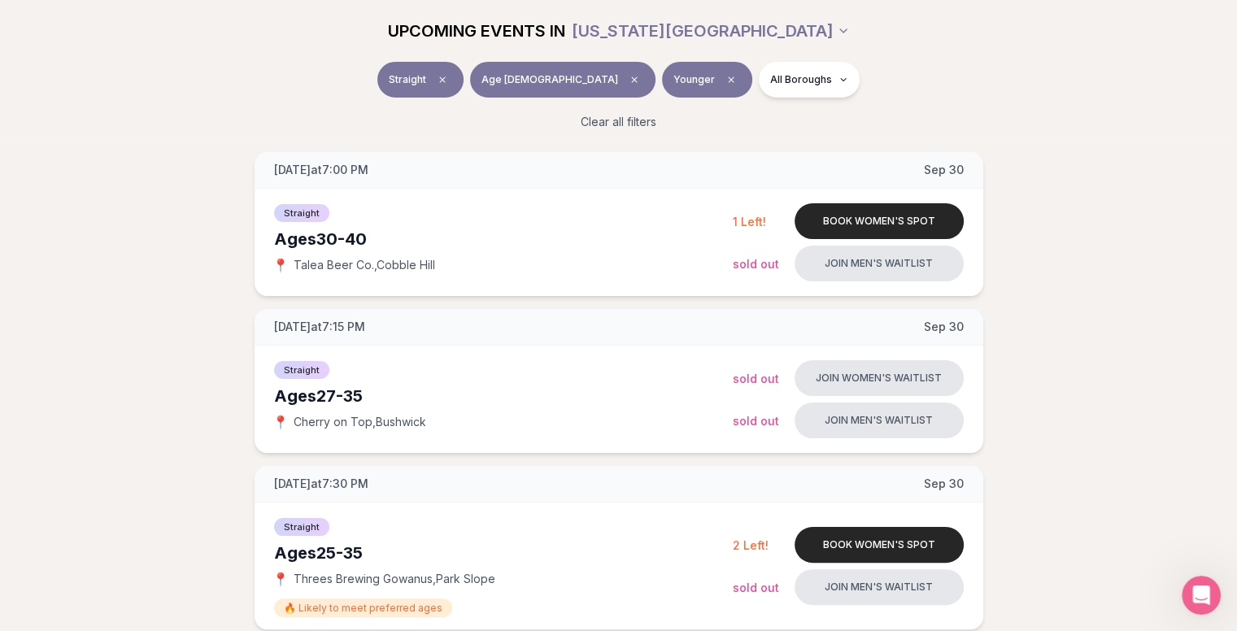
scroll to position [225, 0]
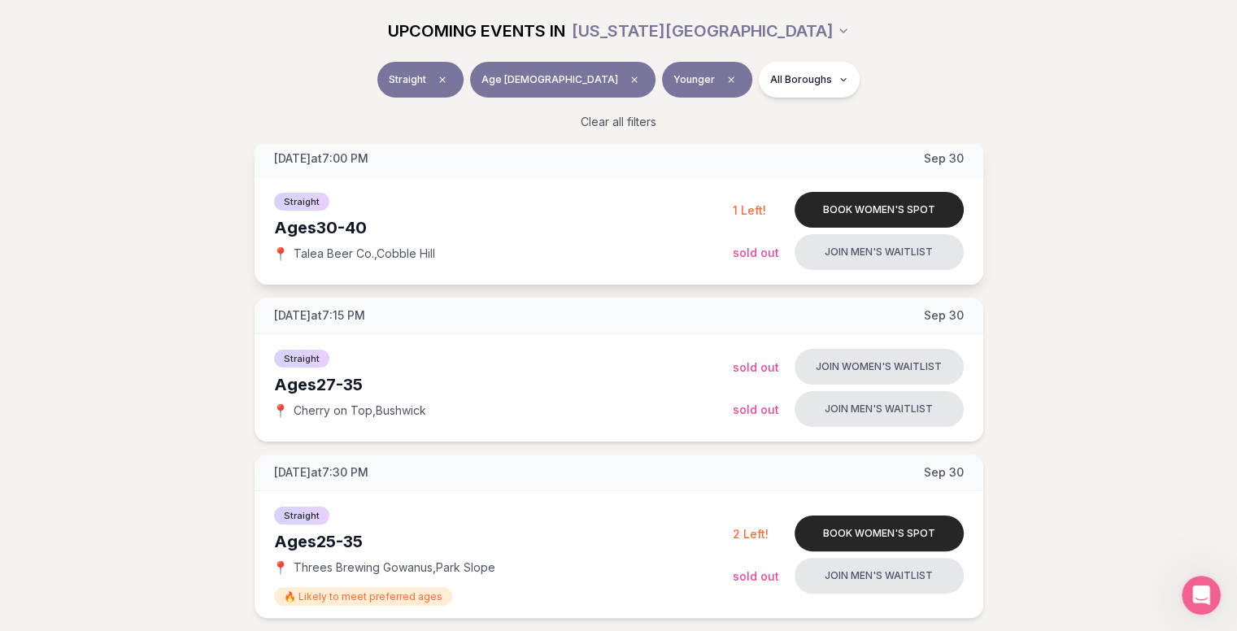
click at [557, 239] on div "Straight Ages 30-40 📍 Talea Beer Co. , Cobble Hill" at bounding box center [503, 230] width 459 height 81
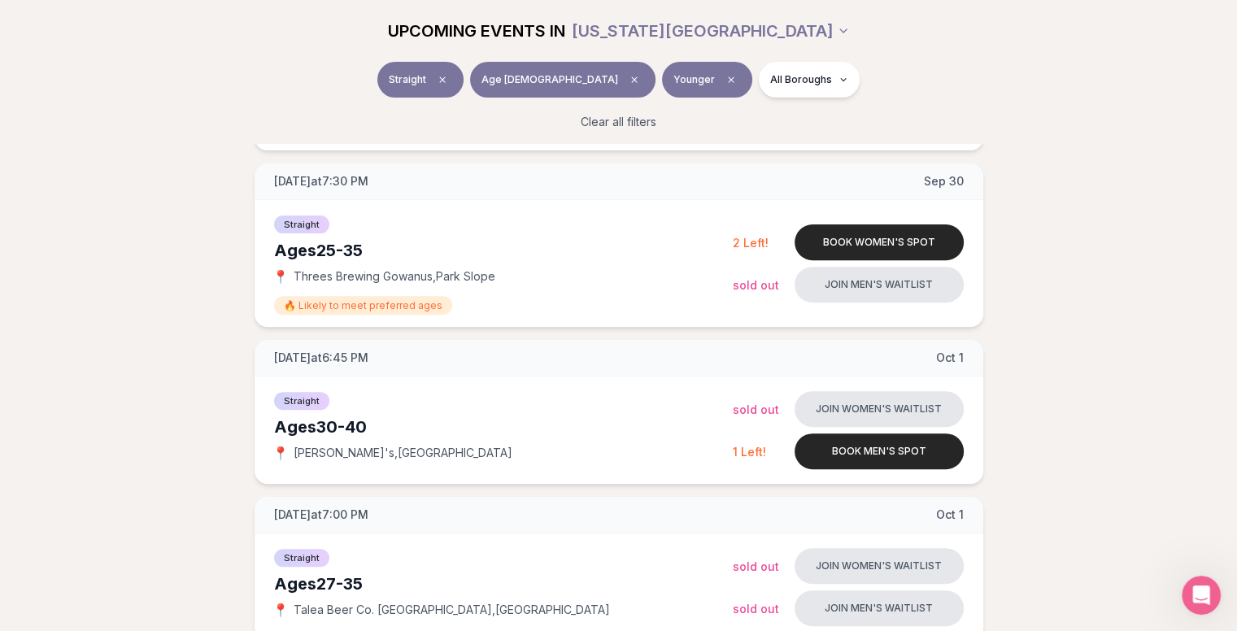
scroll to position [0, 0]
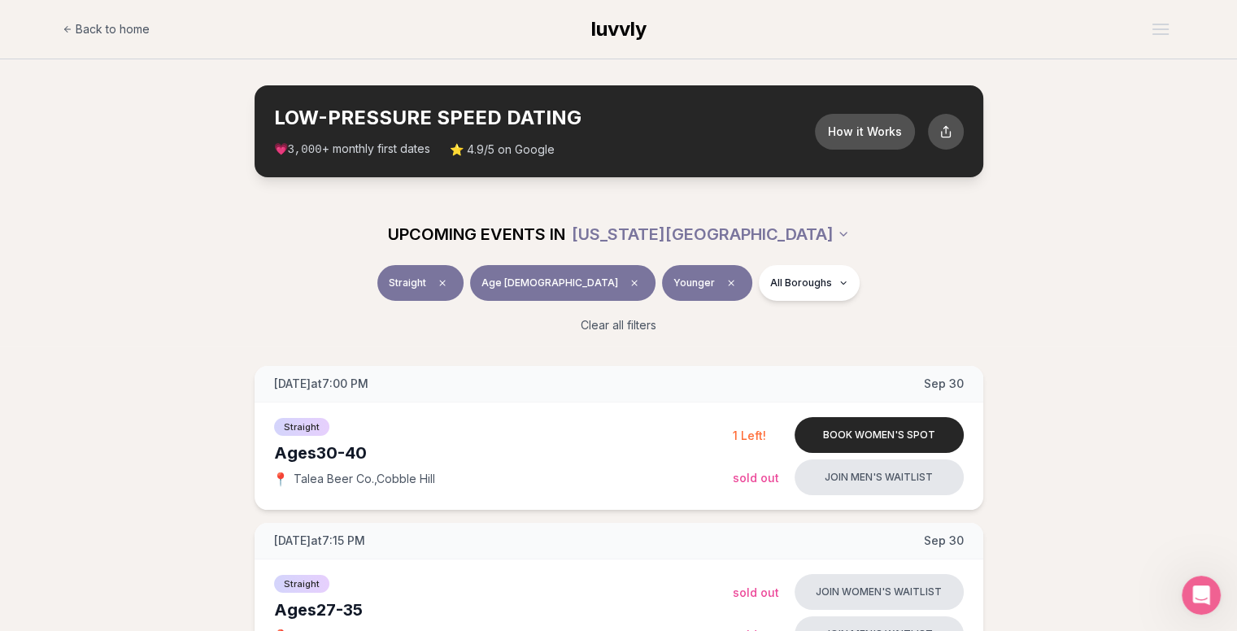
click at [673, 283] on span "Younger" at bounding box center [693, 282] width 41 height 13
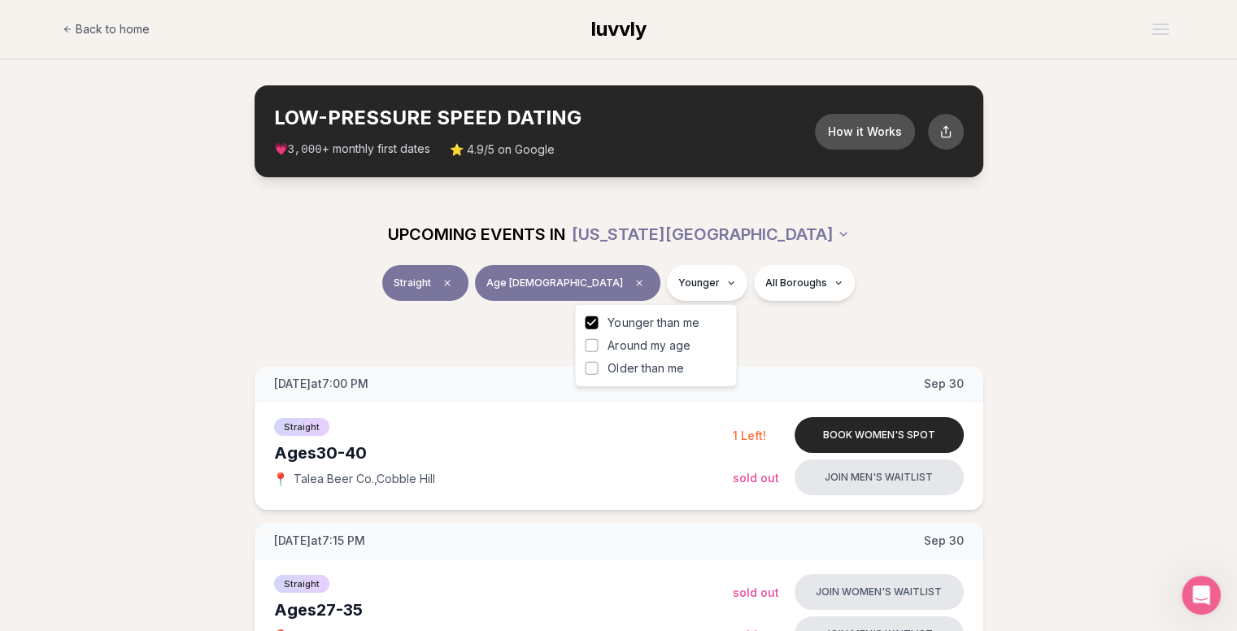
click at [937, 284] on div "Straight Age 28 Younger All Boroughs" at bounding box center [618, 286] width 911 height 42
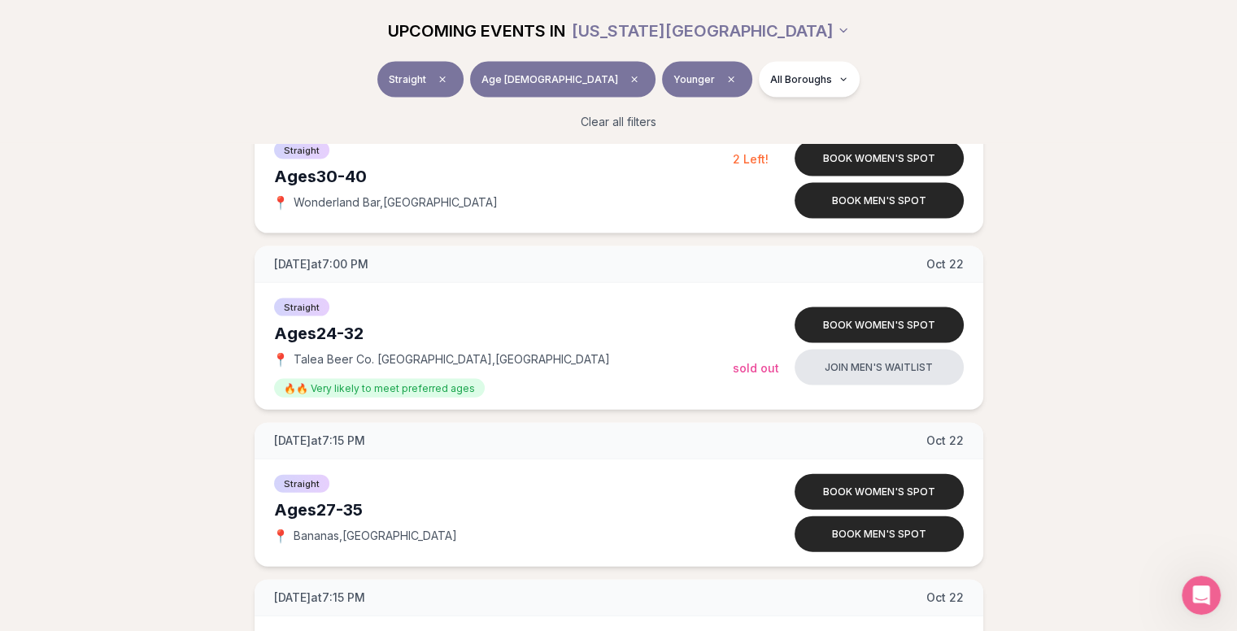
scroll to position [3456, 0]
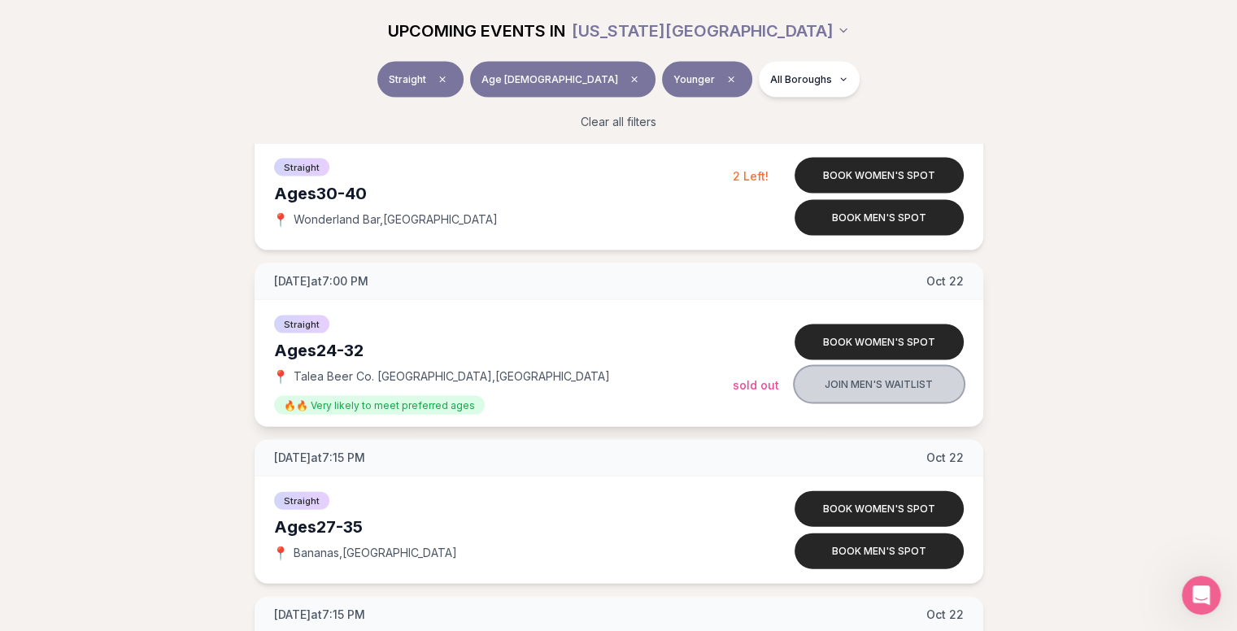
click at [877, 378] on button "Join men's waitlist" at bounding box center [878, 385] width 169 height 36
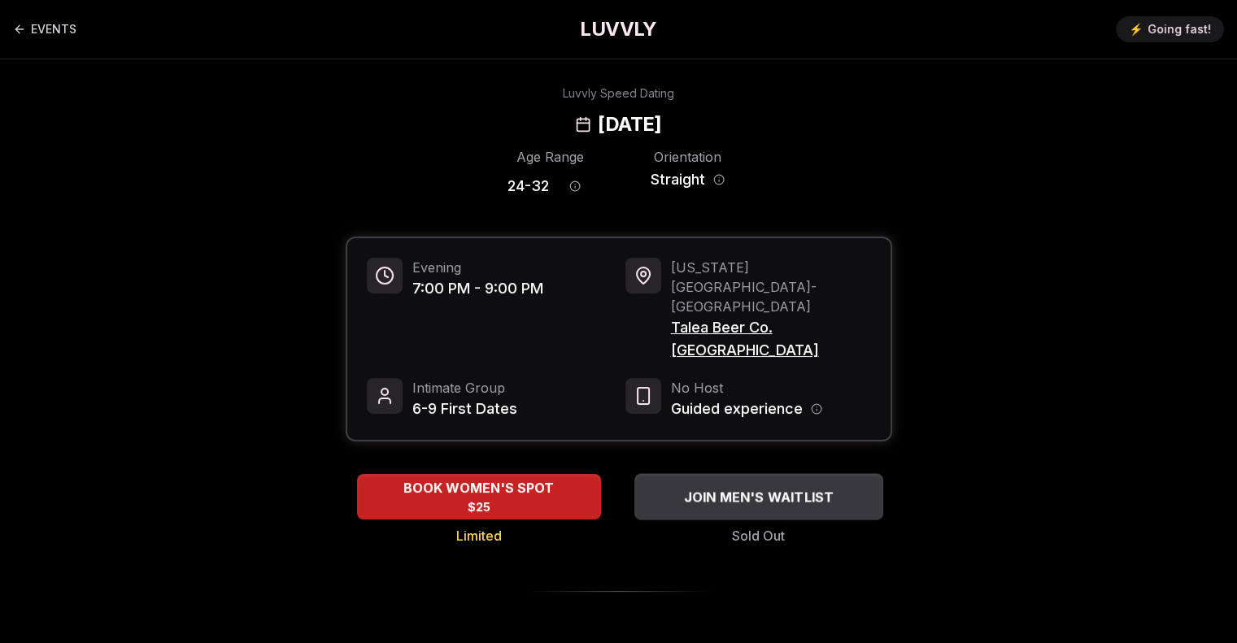
click at [711, 487] on span "JOIN MEN'S WAITLIST" at bounding box center [758, 497] width 157 height 20
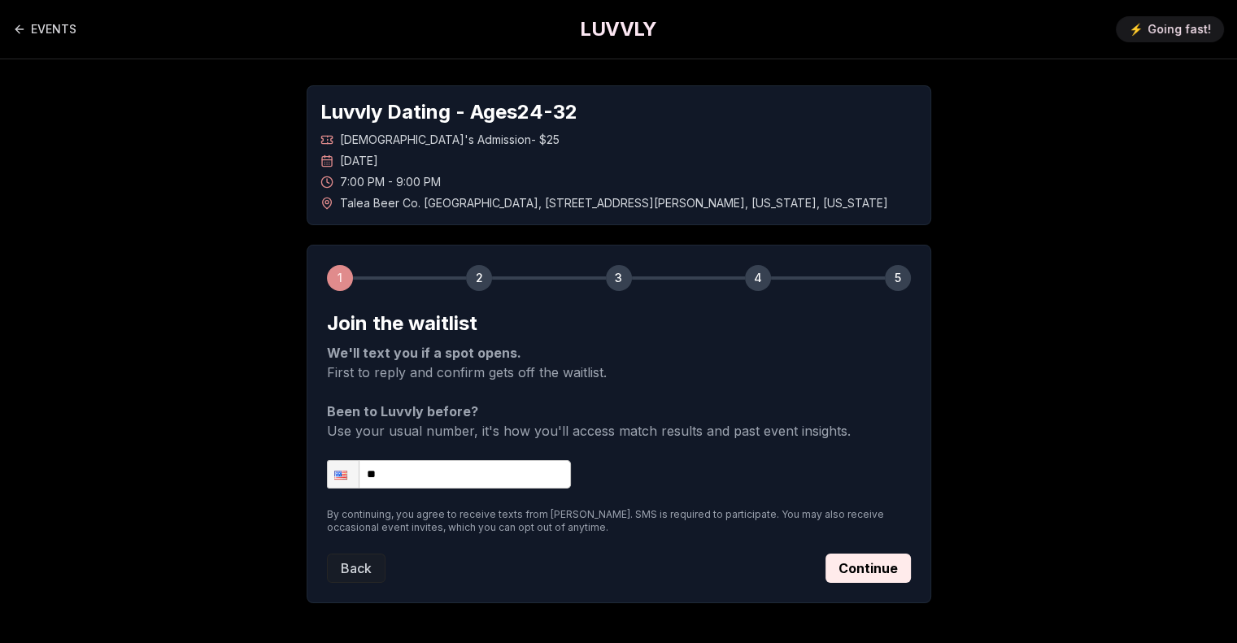
click at [476, 477] on input "**" at bounding box center [449, 474] width 244 height 28
click at [481, 475] on input "**" at bounding box center [449, 474] width 244 height 28
click at [367, 554] on button "Back" at bounding box center [356, 568] width 59 height 29
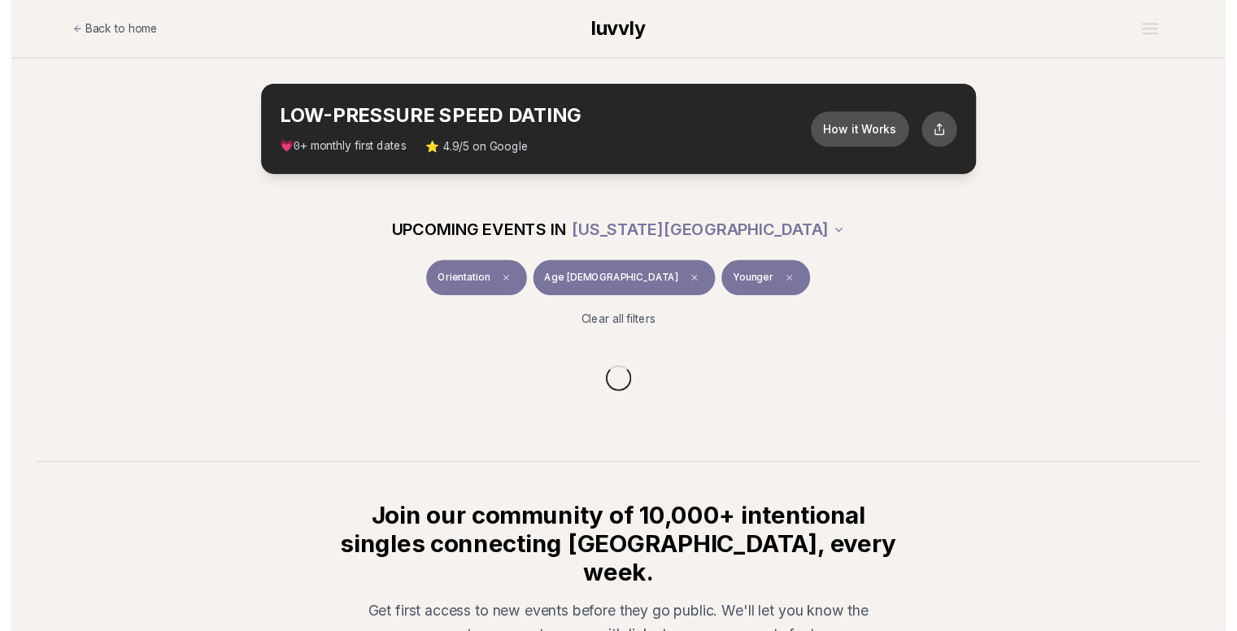
scroll to position [215, 0]
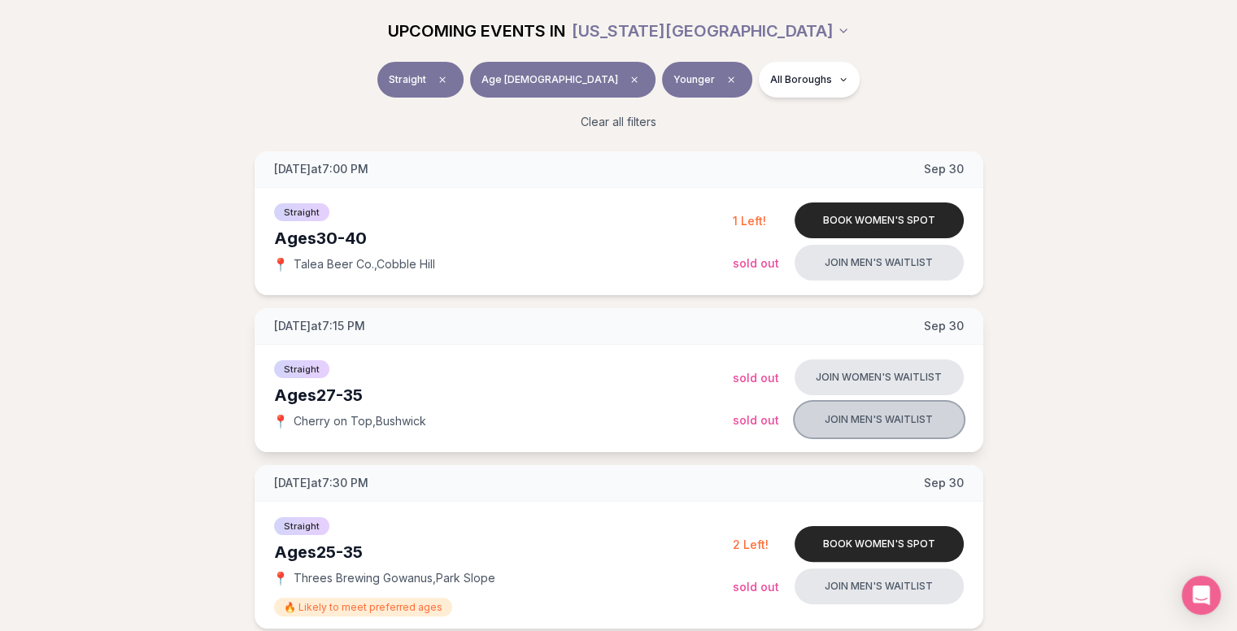
click at [912, 426] on button "Join men's waitlist" at bounding box center [878, 420] width 169 height 36
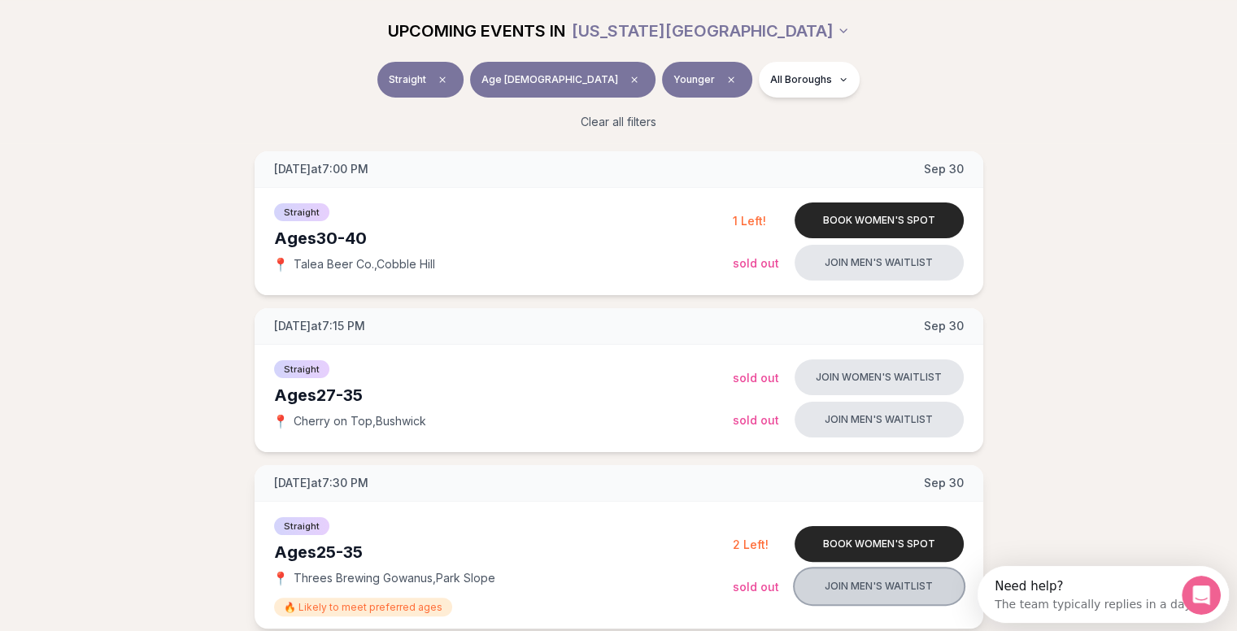
scroll to position [0, 0]
click at [885, 579] on button "Join men's waitlist" at bounding box center [878, 586] width 169 height 36
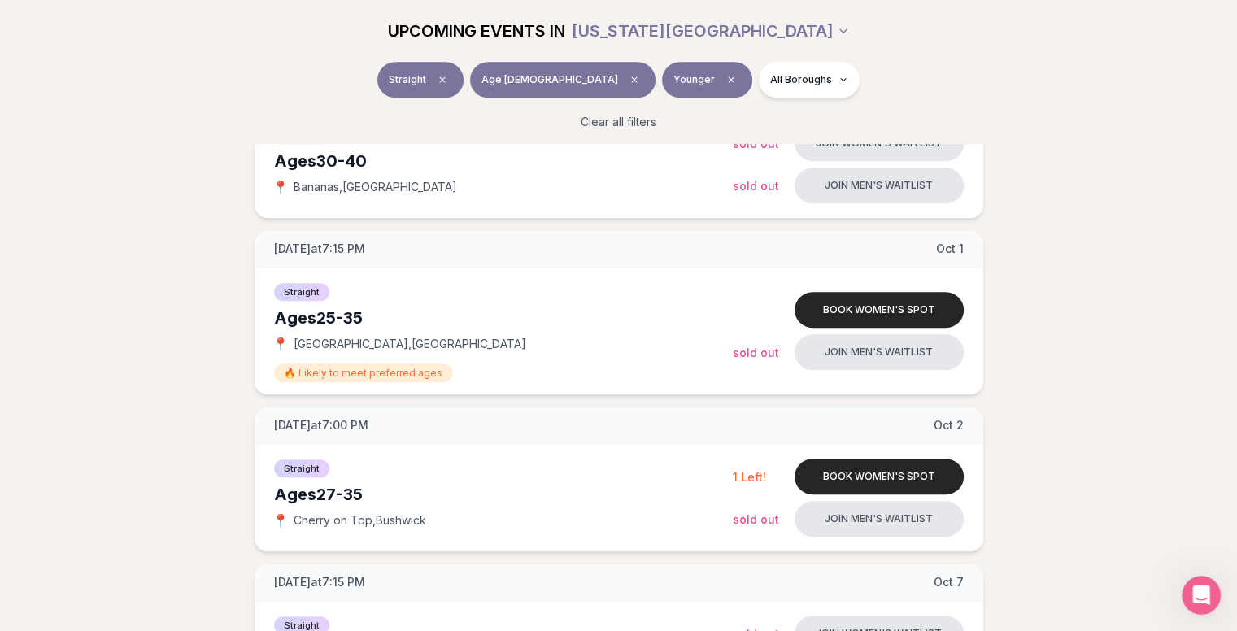
scroll to position [2997, 0]
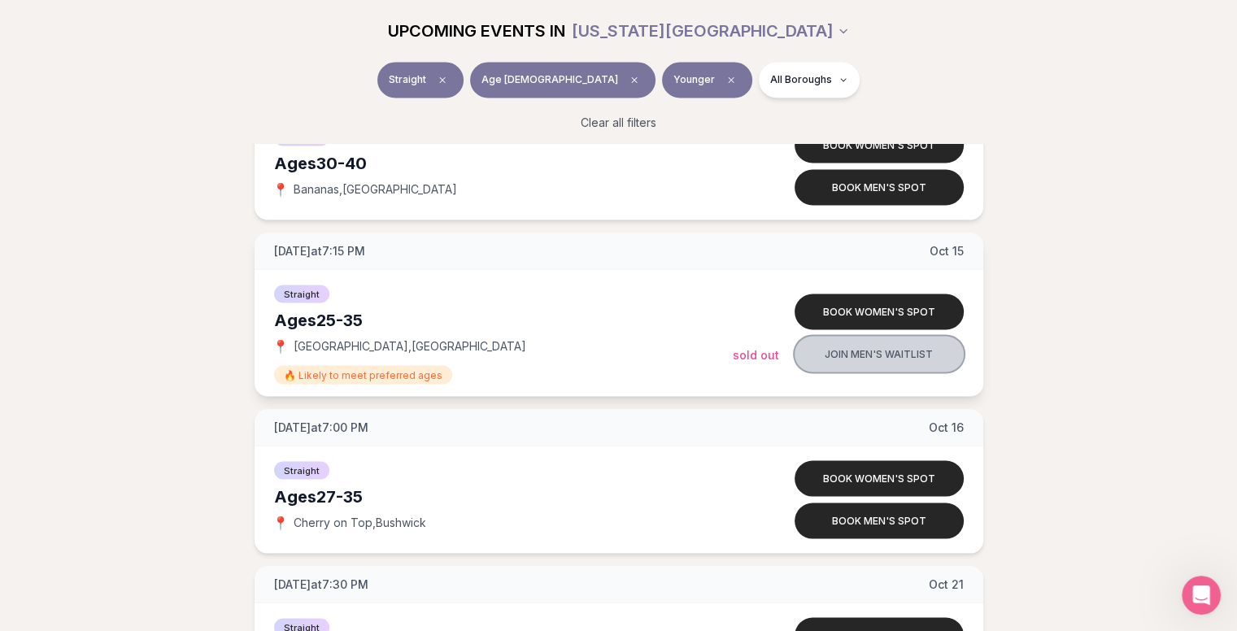
click at [890, 354] on button "Join men's waitlist" at bounding box center [878, 354] width 169 height 36
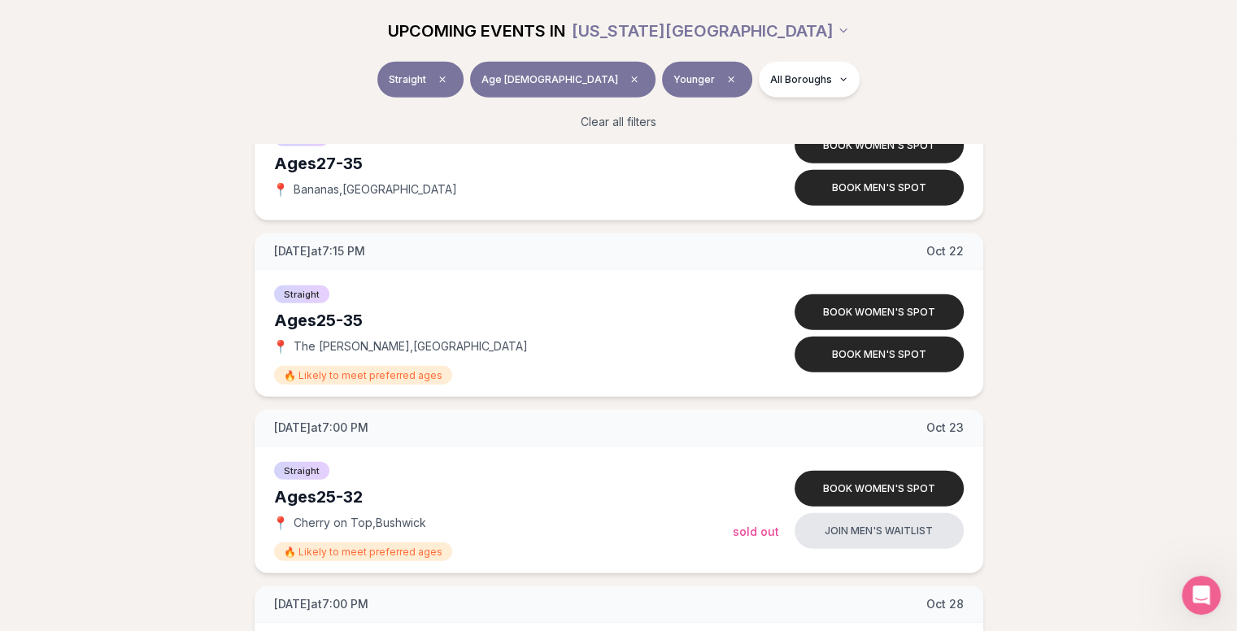
click at [1032, 138] on div "Clear all filters" at bounding box center [618, 122] width 911 height 36
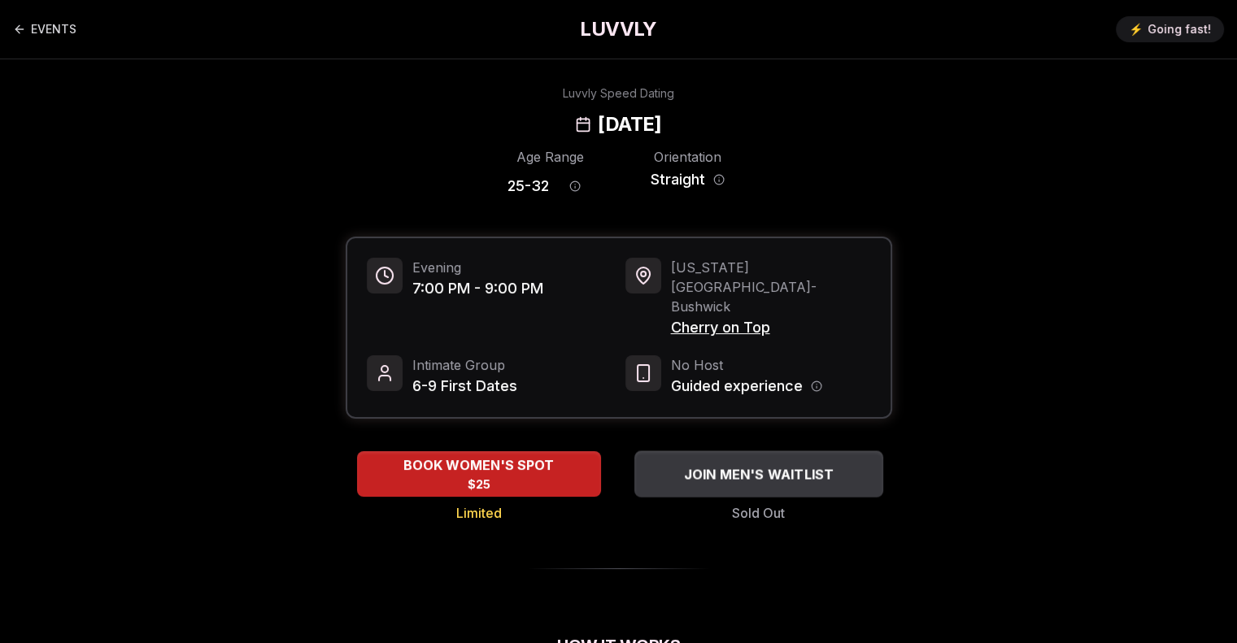
click at [795, 464] on span "JOIN MEN'S WAITLIST" at bounding box center [758, 474] width 157 height 20
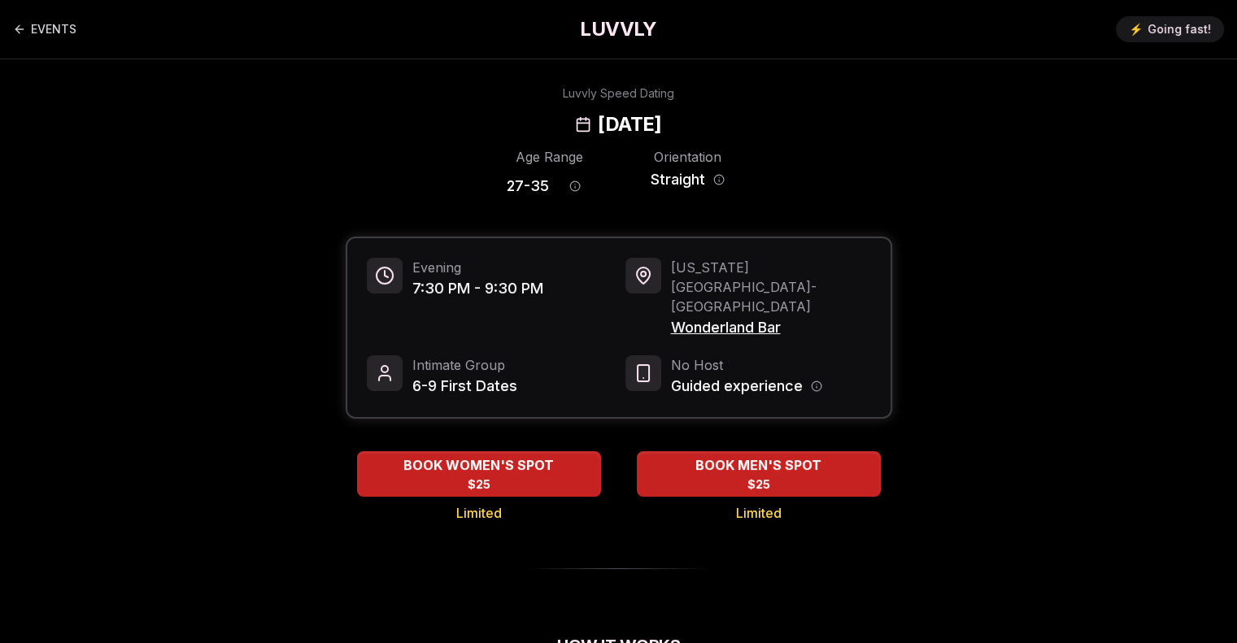
click at [732, 316] on span "Wonderland Bar" at bounding box center [771, 327] width 200 height 23
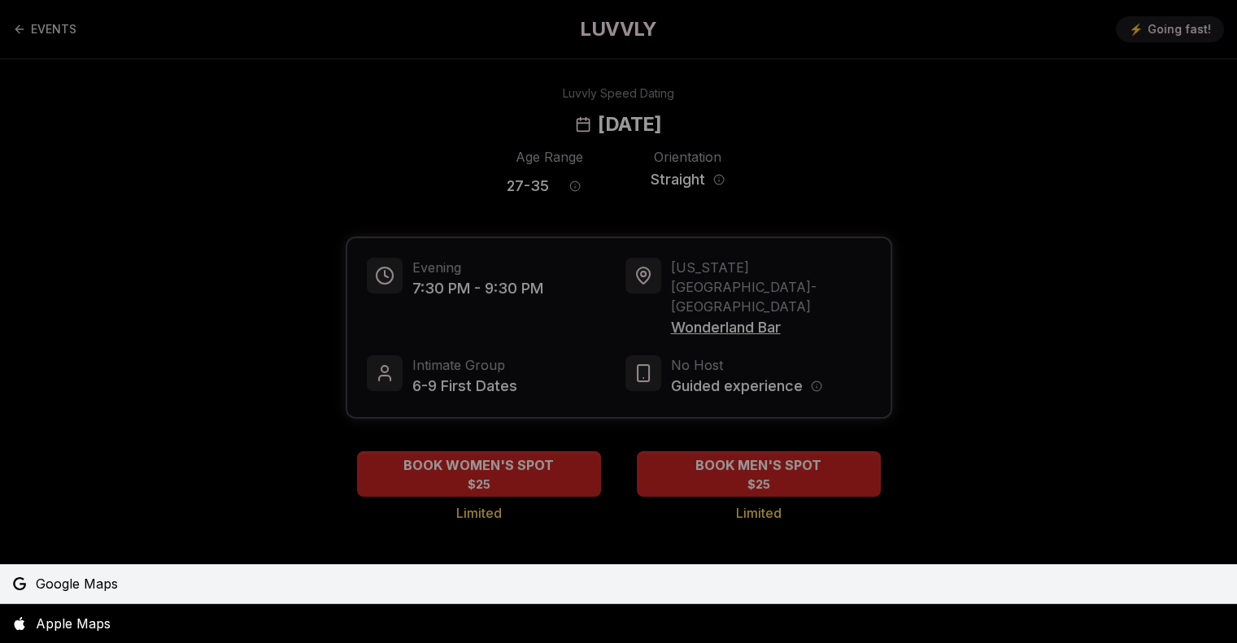
click at [50, 585] on span "Google Maps" at bounding box center [77, 584] width 82 height 20
